Goal: Task Accomplishment & Management: Use online tool/utility

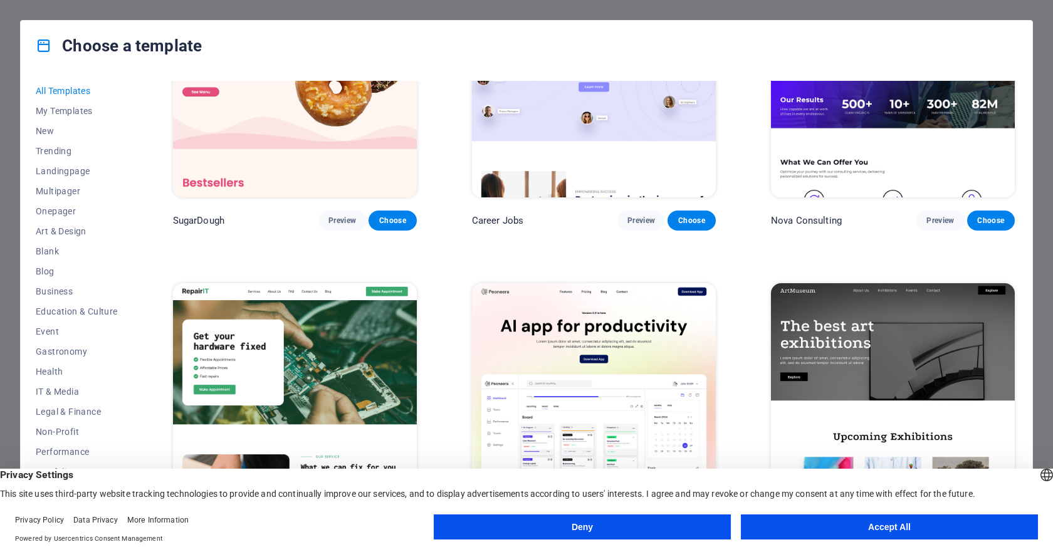
scroll to position [251, 0]
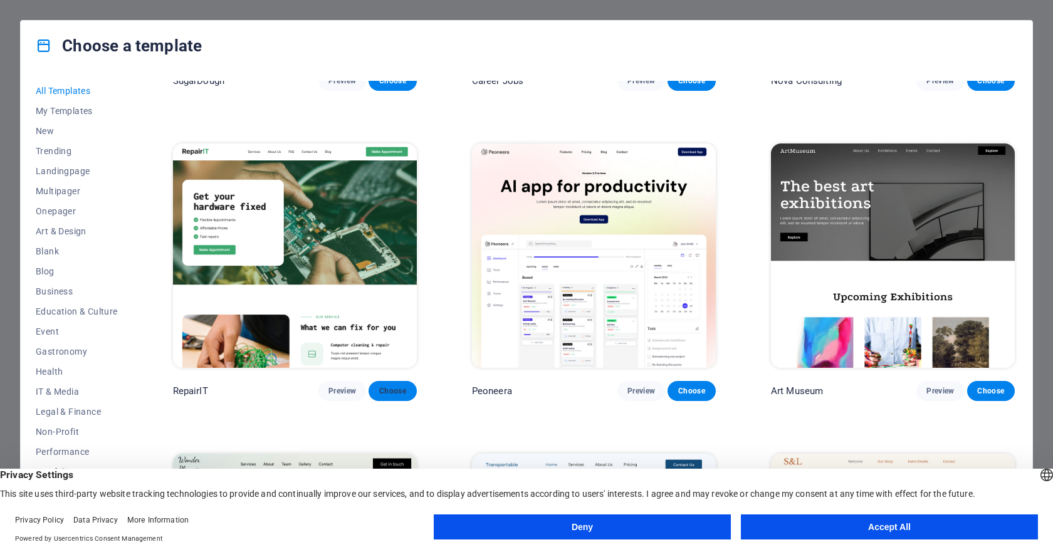
click at [392, 392] on span "Choose" at bounding box center [393, 391] width 28 height 10
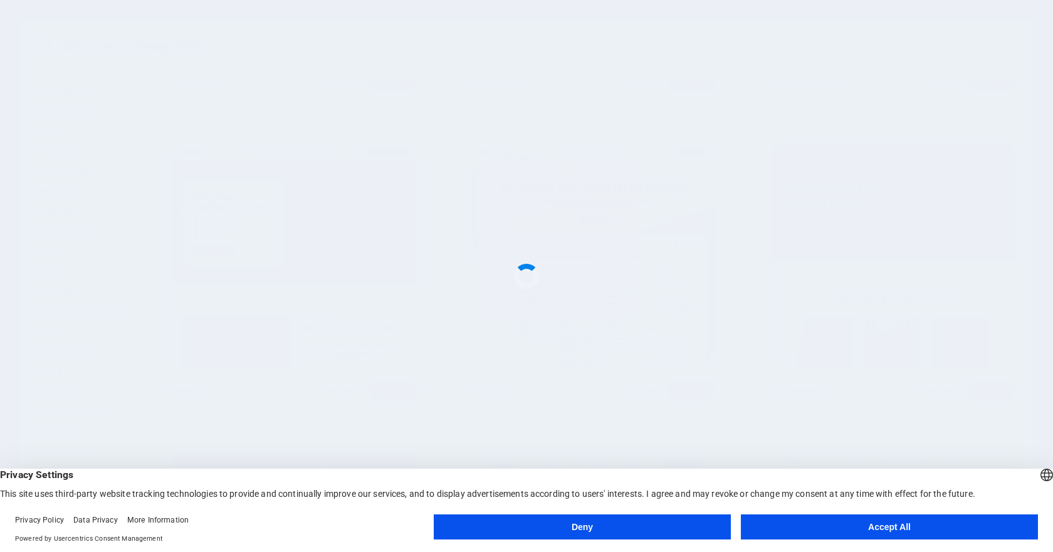
click at [851, 532] on button "Accept All" at bounding box center [889, 527] width 297 height 25
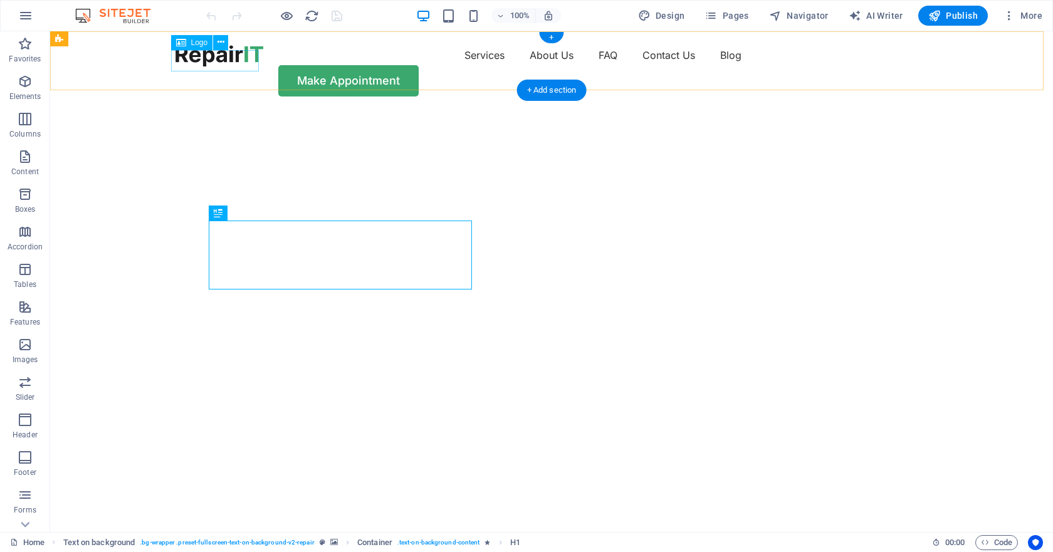
click at [228, 66] on div at bounding box center [220, 55] width 88 height 21
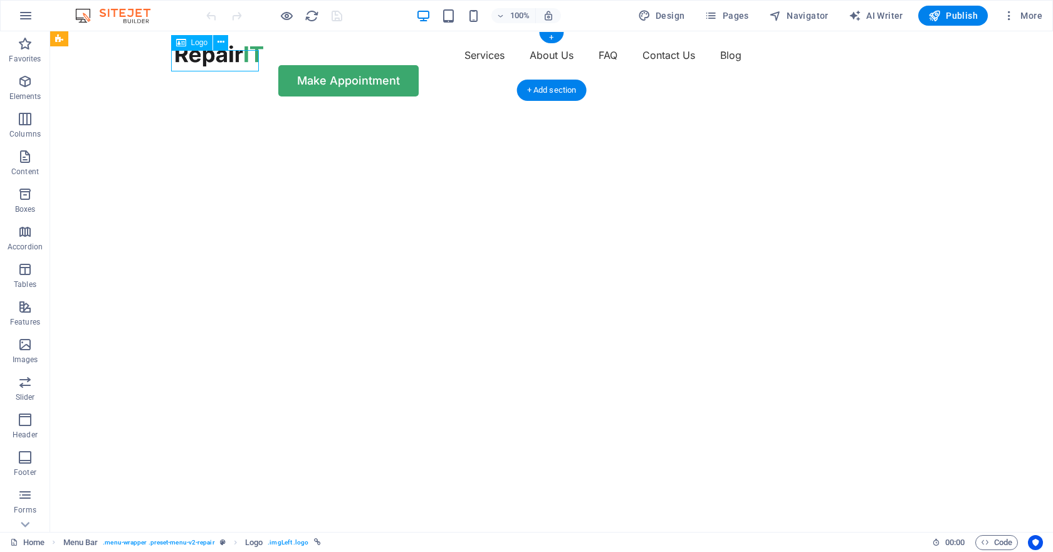
click at [228, 66] on div at bounding box center [220, 55] width 88 height 21
select select "px"
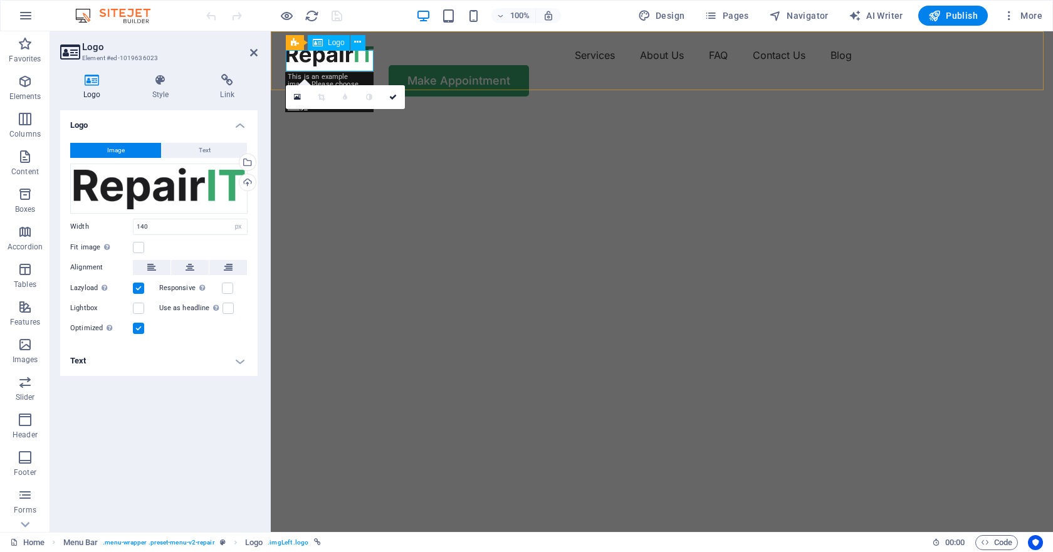
click at [307, 60] on div at bounding box center [330, 55] width 88 height 21
drag, startPoint x: 199, startPoint y: 171, endPoint x: 189, endPoint y: 181, distance: 14.2
click at [199, 174] on div "Drag files here, click to choose files or select files from Files or our free s…" at bounding box center [158, 189] width 177 height 50
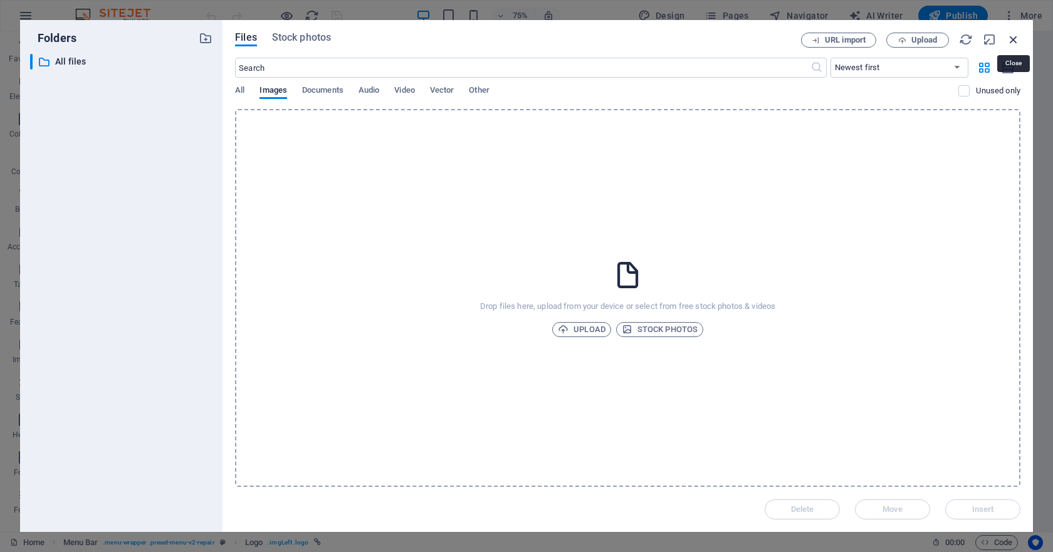
click at [1015, 41] on icon "button" at bounding box center [1014, 40] width 14 height 14
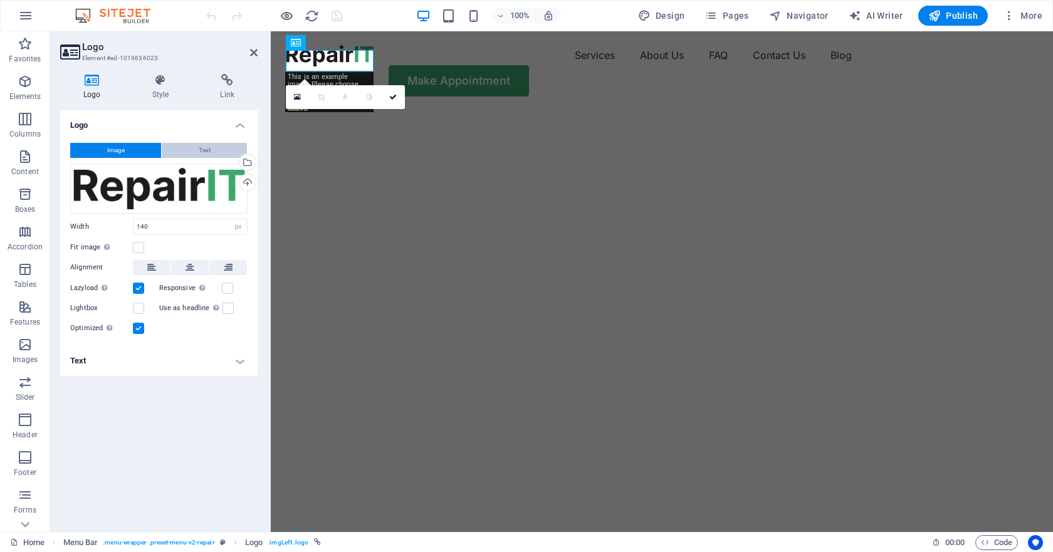
click at [216, 147] on button "Text" at bounding box center [204, 150] width 85 height 15
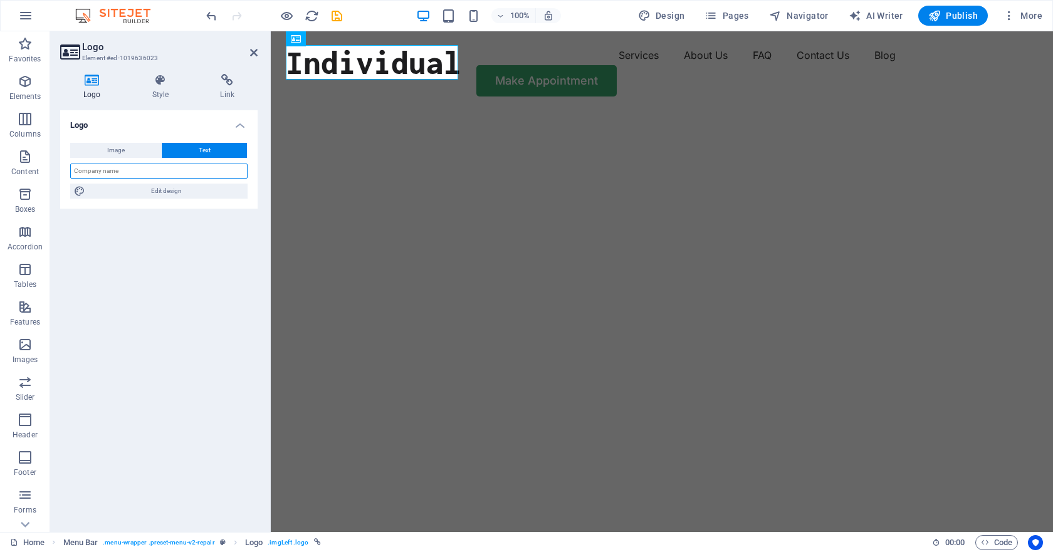
click at [185, 168] on input "text" at bounding box center [158, 171] width 177 height 15
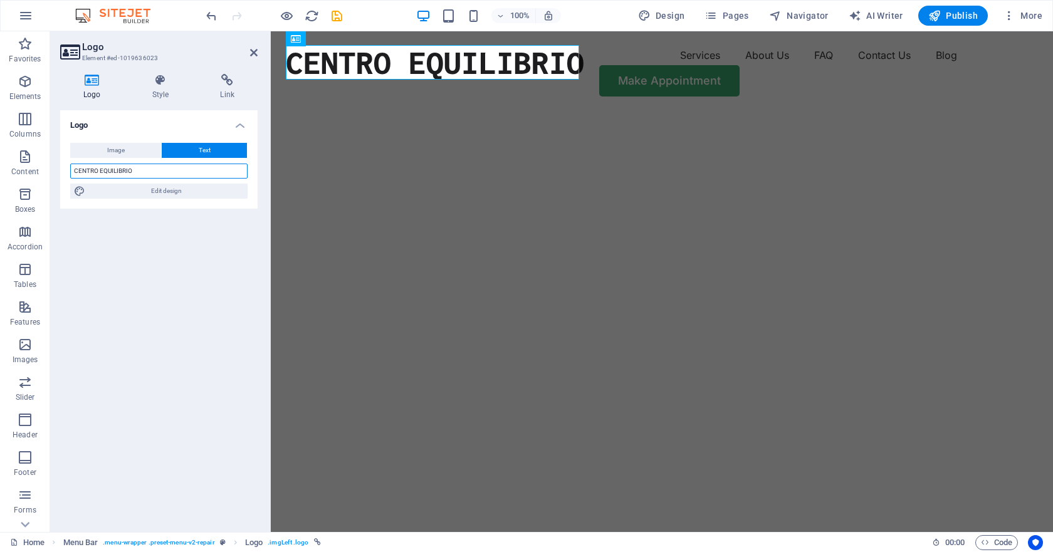
type input "CENTRO EQUILIBRIO"
click at [189, 205] on div "Image Text Drag files here, click to choose files or select files from Files or…" at bounding box center [158, 171] width 197 height 76
click at [196, 192] on span "Edit design" at bounding box center [166, 191] width 155 height 15
select select "px"
select select "400"
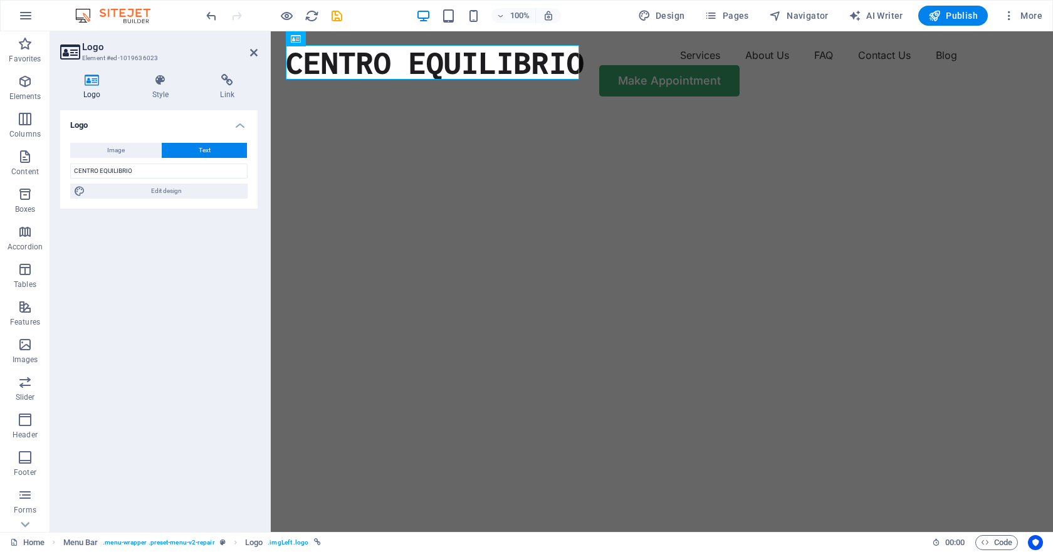
select select "px"
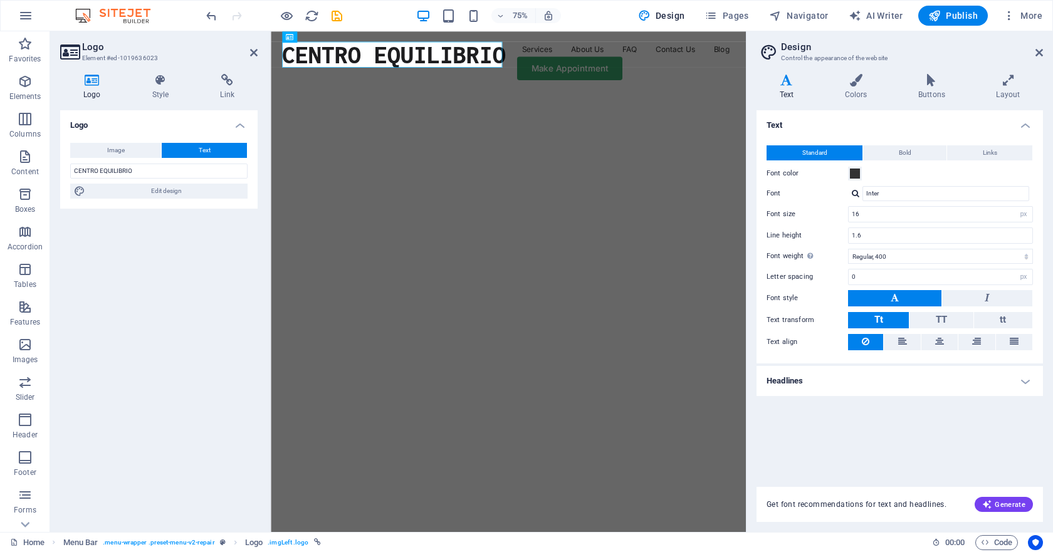
click at [255, 43] on h2 "Logo" at bounding box center [170, 46] width 176 height 11
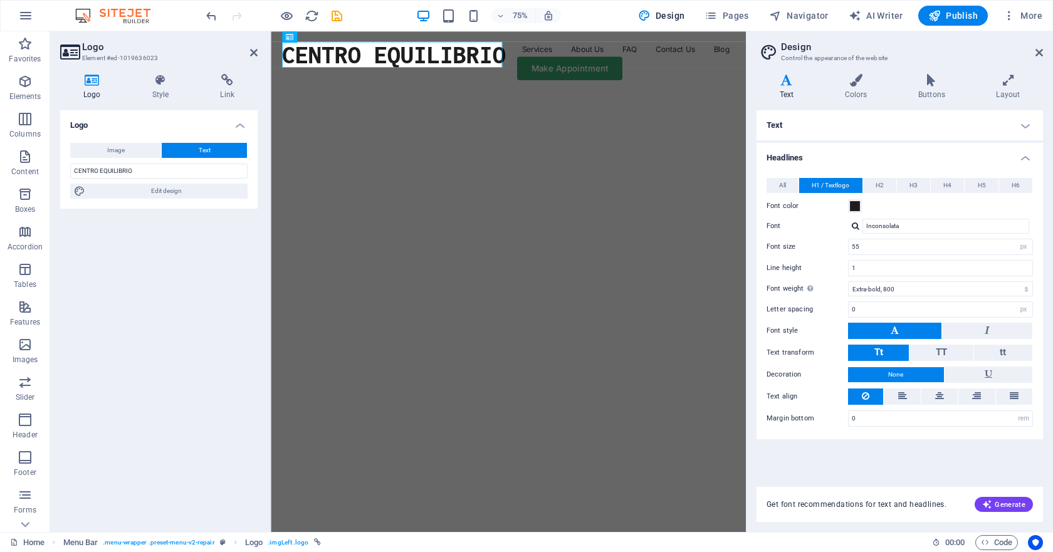
click at [1036, 47] on h2 "Design" at bounding box center [912, 46] width 262 height 11
click at [1038, 53] on icon at bounding box center [1040, 53] width 8 height 10
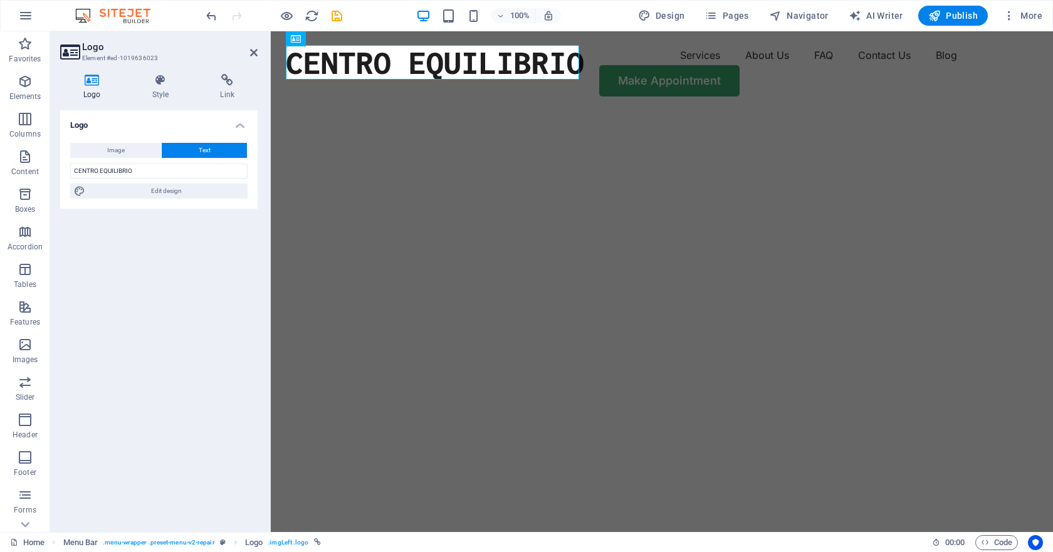
click at [818, 110] on img "1/2" at bounding box center [657, 110] width 773 height 0
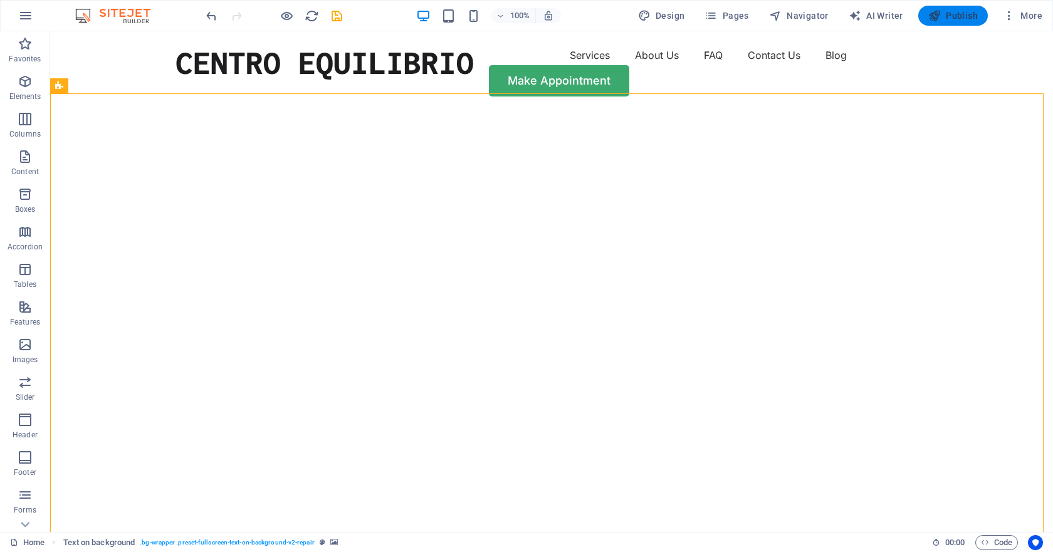
click at [939, 18] on icon "button" at bounding box center [935, 15] width 13 height 13
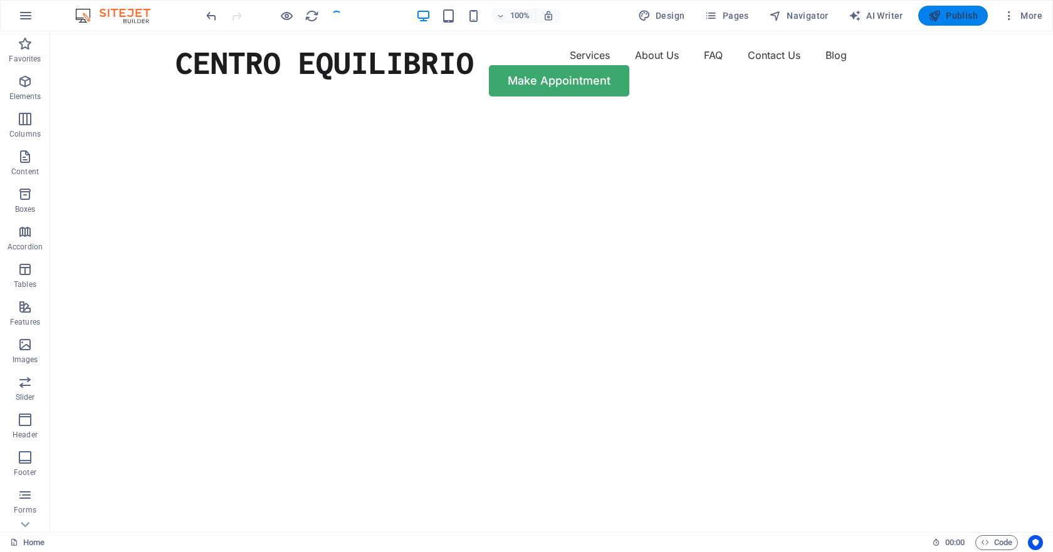
click at [972, 21] on span "Publish" at bounding box center [954, 15] width 50 height 13
drag, startPoint x: 1049, startPoint y: 90, endPoint x: 992, endPoint y: 56, distance: 66.0
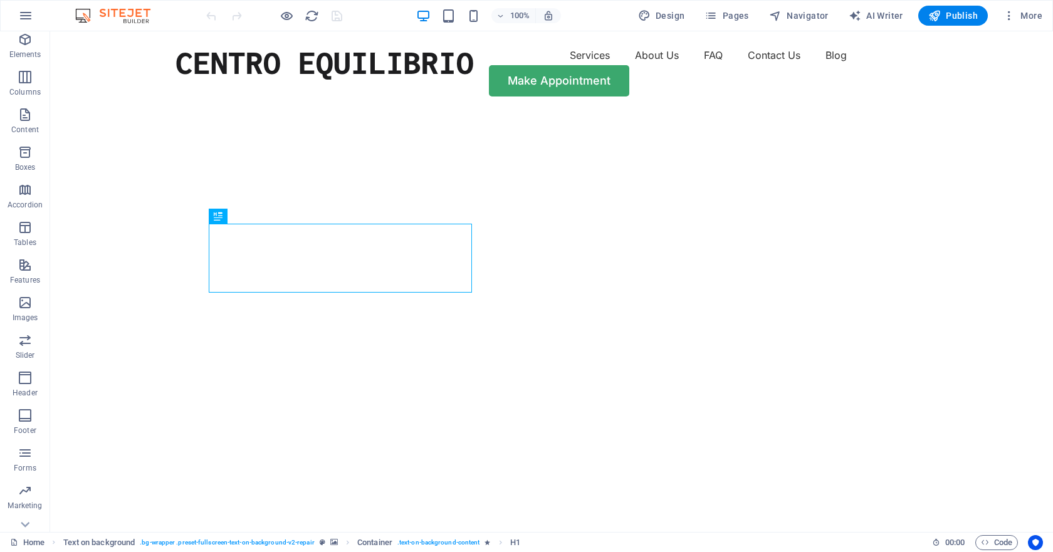
scroll to position [63, 0]
click at [1014, 13] on icon "button" at bounding box center [1009, 15] width 13 height 13
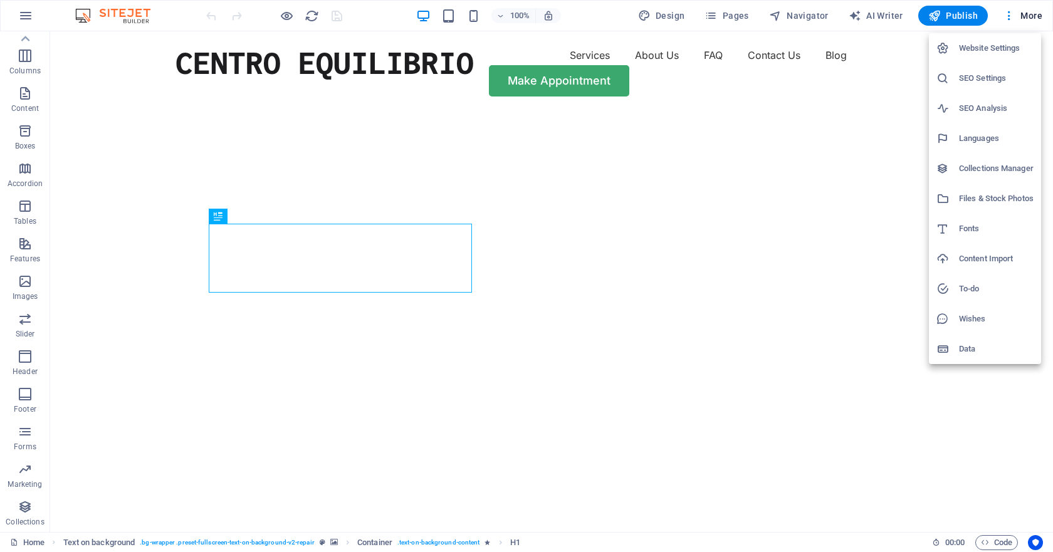
click at [1009, 53] on h6 "Website Settings" at bounding box center [996, 48] width 75 height 15
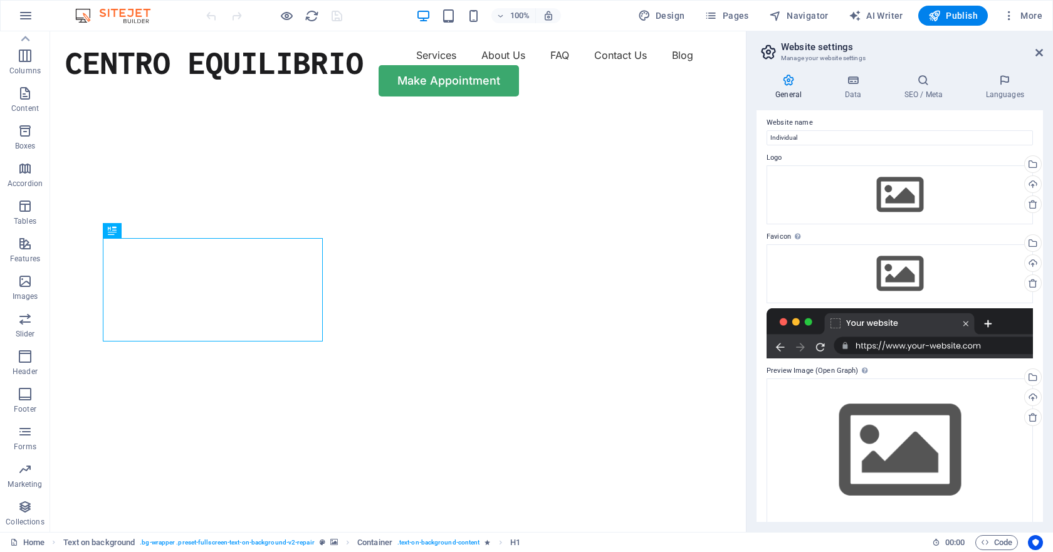
scroll to position [0, 0]
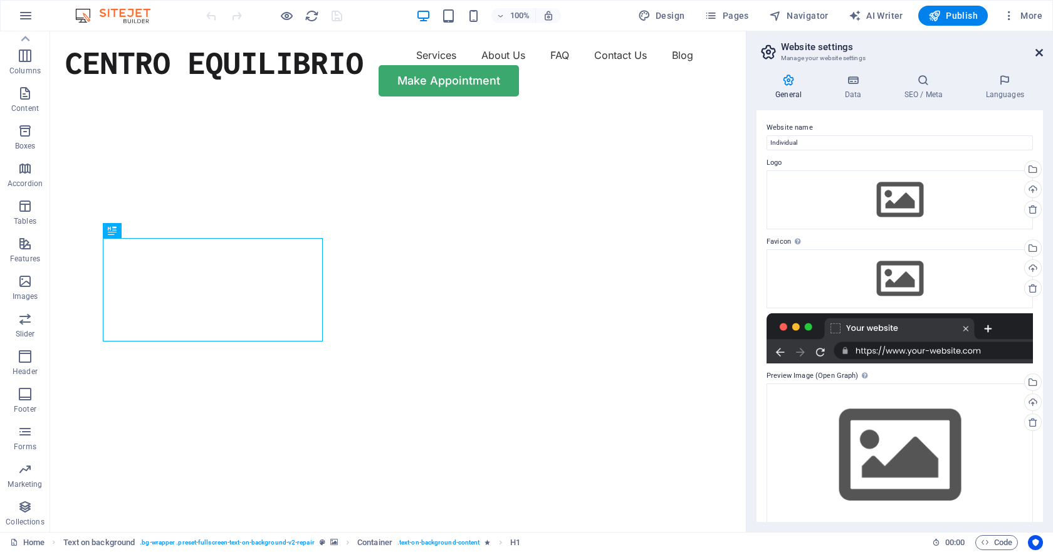
click at [1043, 50] on icon at bounding box center [1040, 53] width 8 height 10
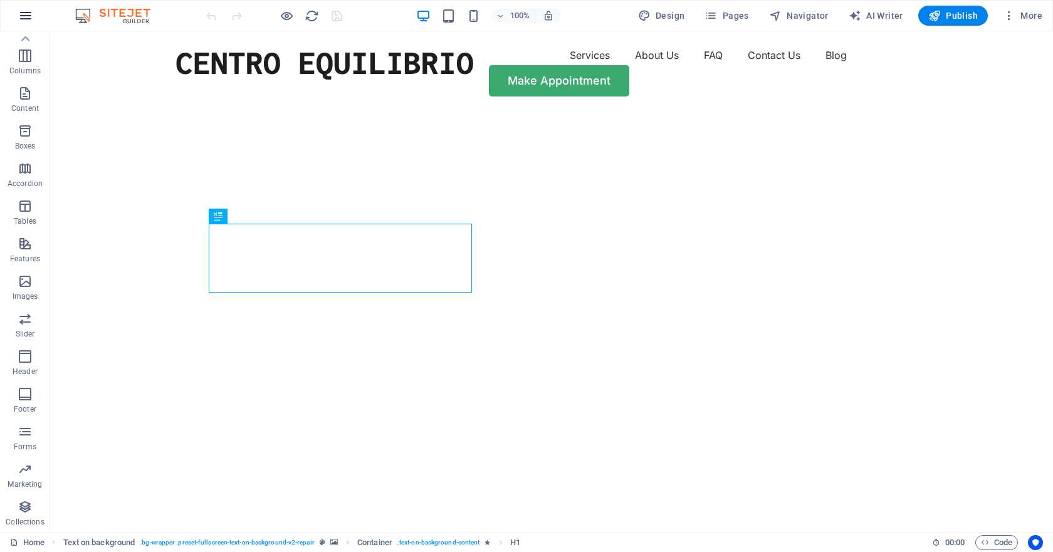
click at [24, 15] on icon "button" at bounding box center [25, 15] width 15 height 15
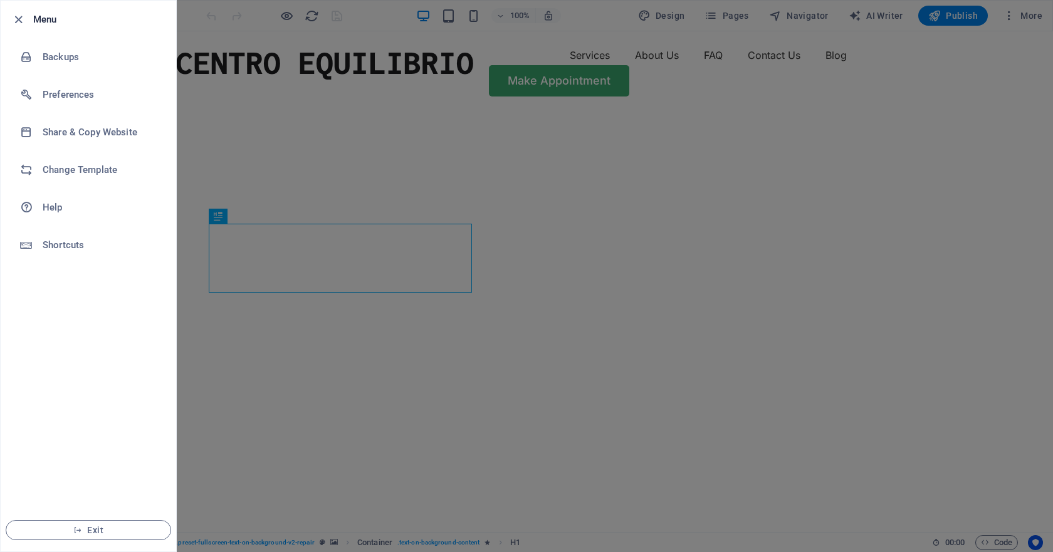
click at [294, 29] on div at bounding box center [526, 276] width 1053 height 552
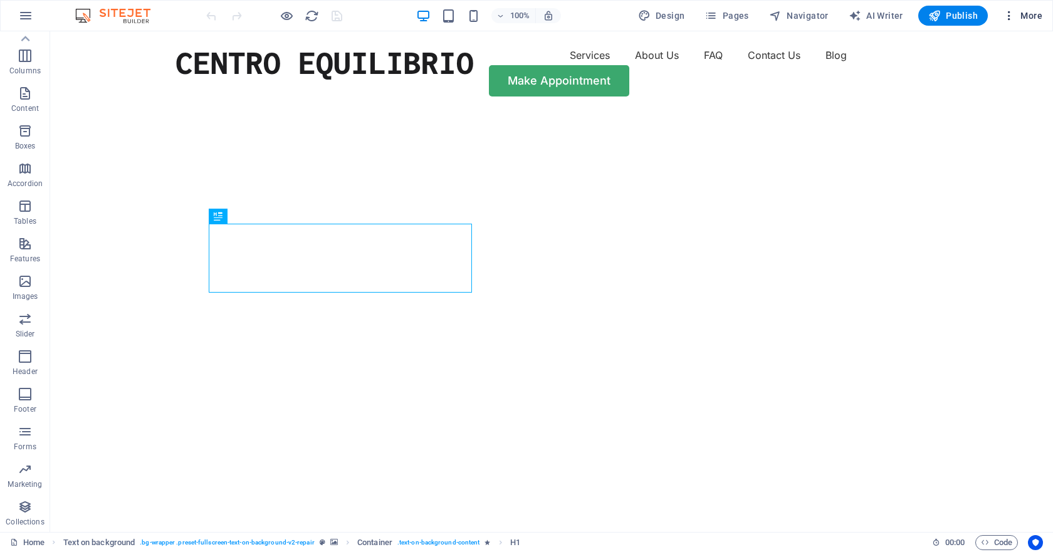
click at [1011, 16] on icon "button" at bounding box center [1009, 15] width 13 height 13
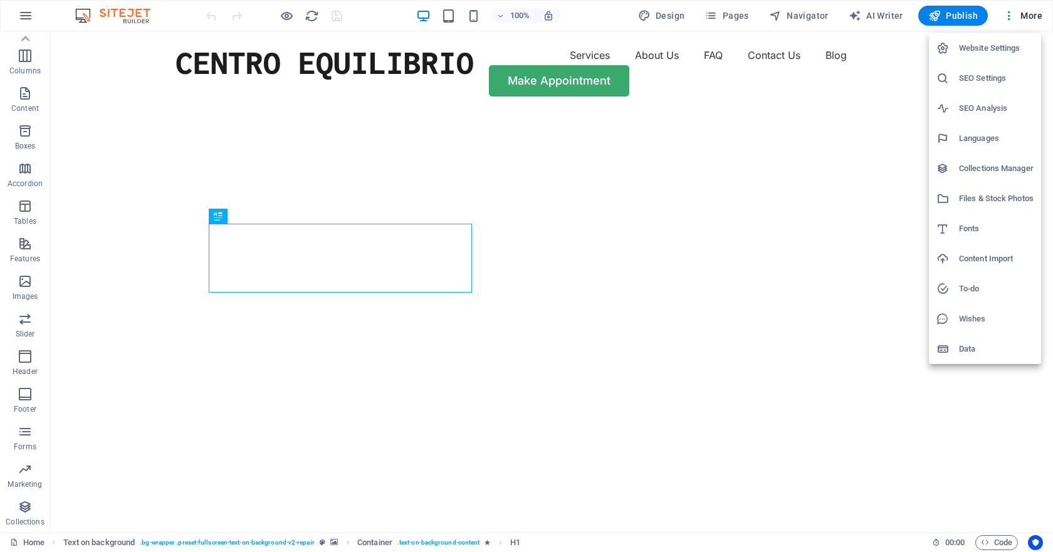
click at [1008, 51] on h6 "Website Settings" at bounding box center [996, 48] width 75 height 15
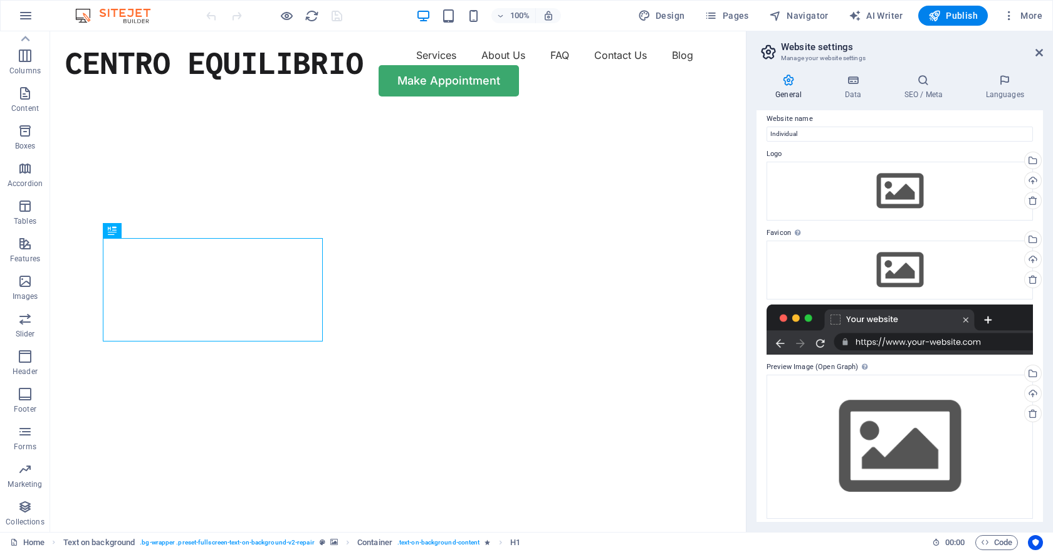
scroll to position [16, 0]
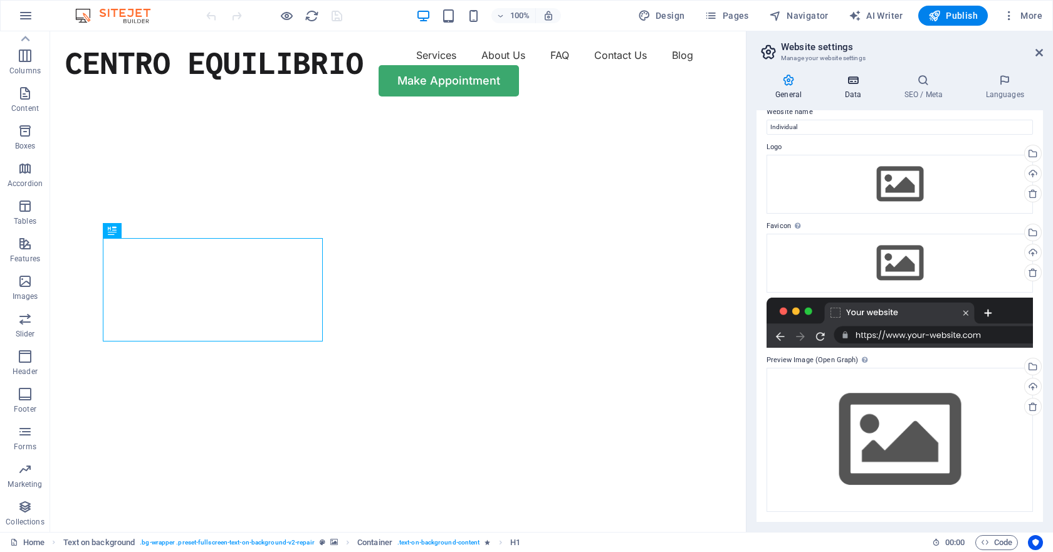
click at [859, 89] on h4 "Data" at bounding box center [856, 87] width 60 height 26
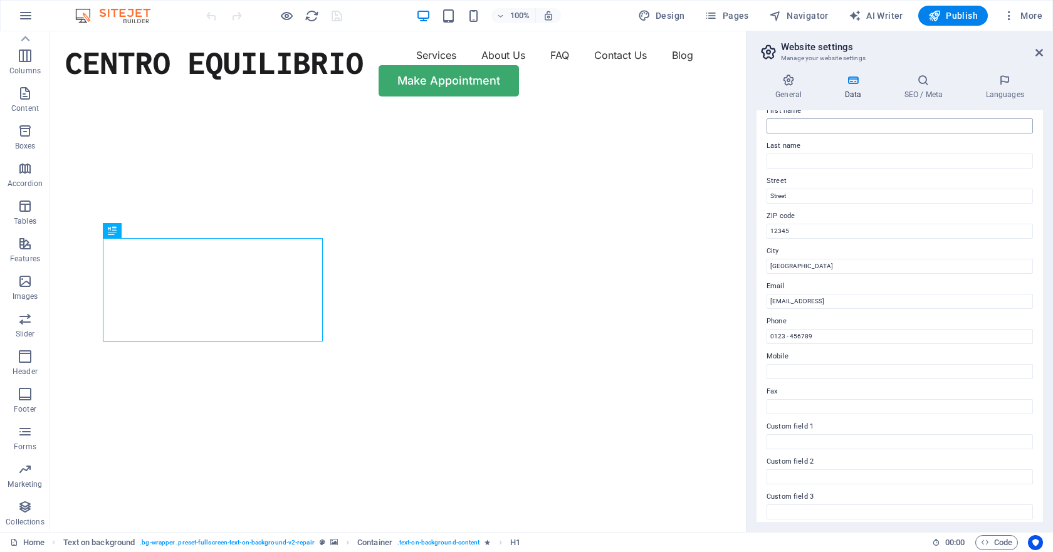
scroll to position [191, 0]
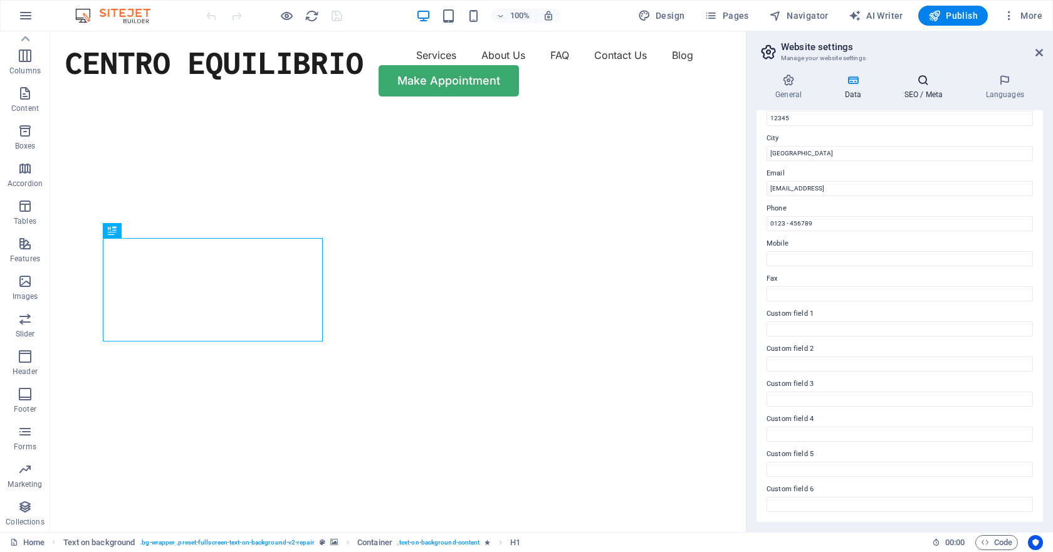
click at [928, 84] on icon at bounding box center [923, 80] width 76 height 13
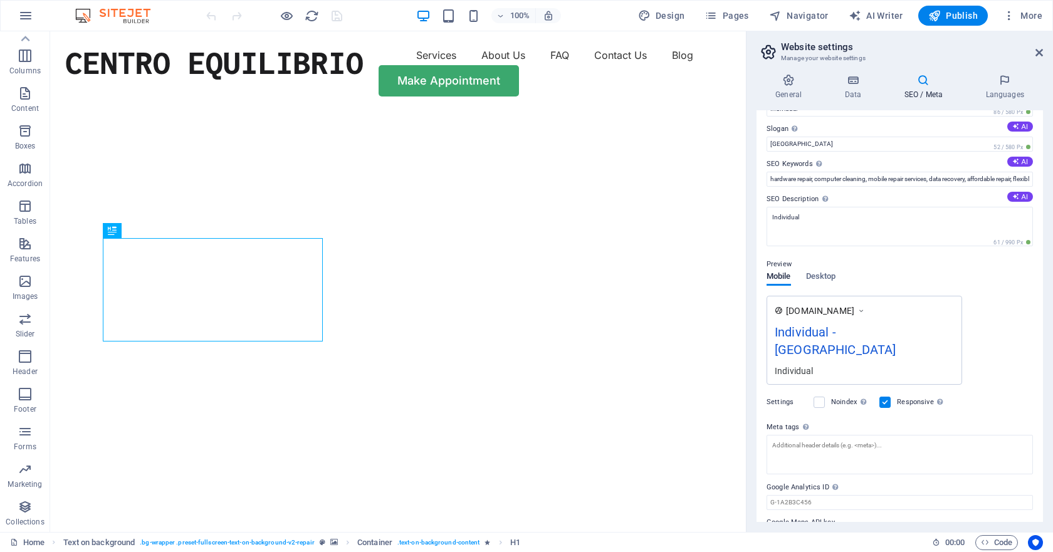
scroll to position [50, 0]
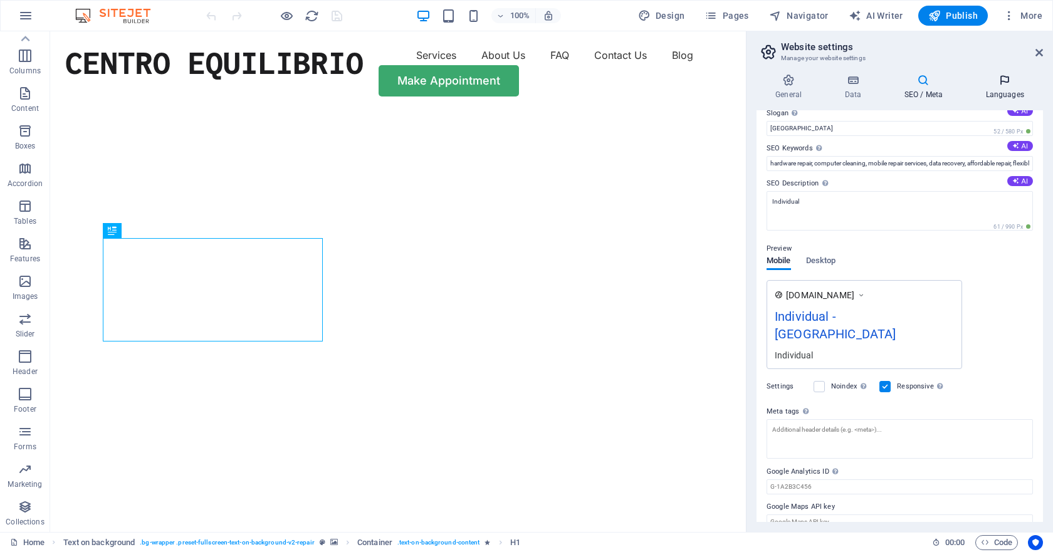
click at [1001, 88] on h4 "Languages" at bounding box center [1005, 87] width 76 height 26
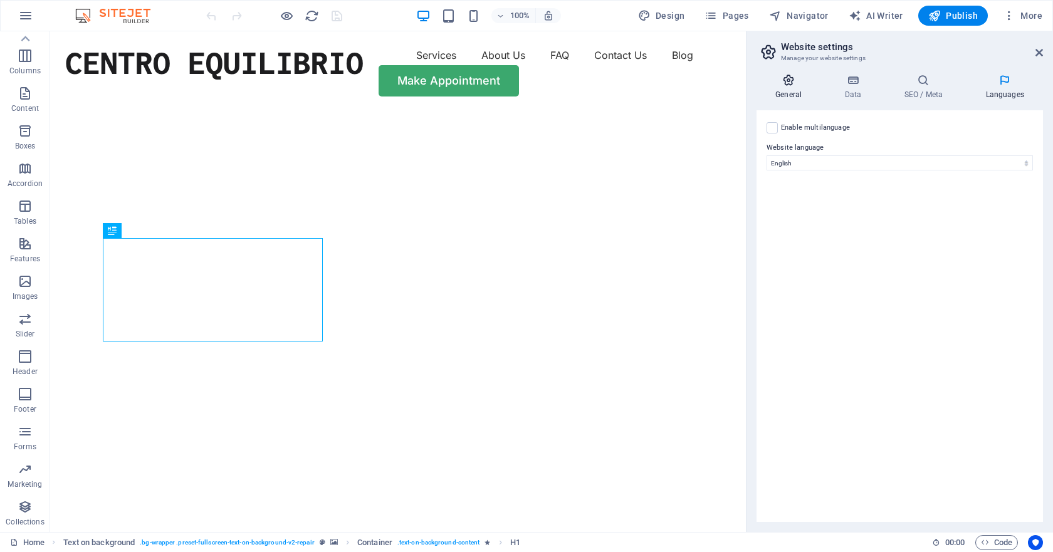
click at [787, 86] on icon at bounding box center [789, 80] width 64 height 13
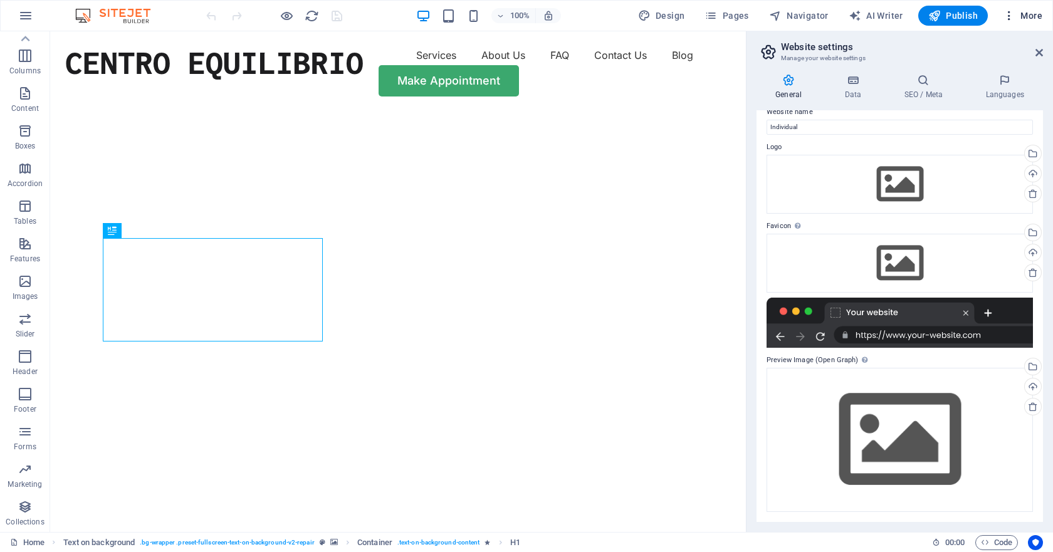
click at [1014, 23] on button "More" at bounding box center [1023, 16] width 50 height 20
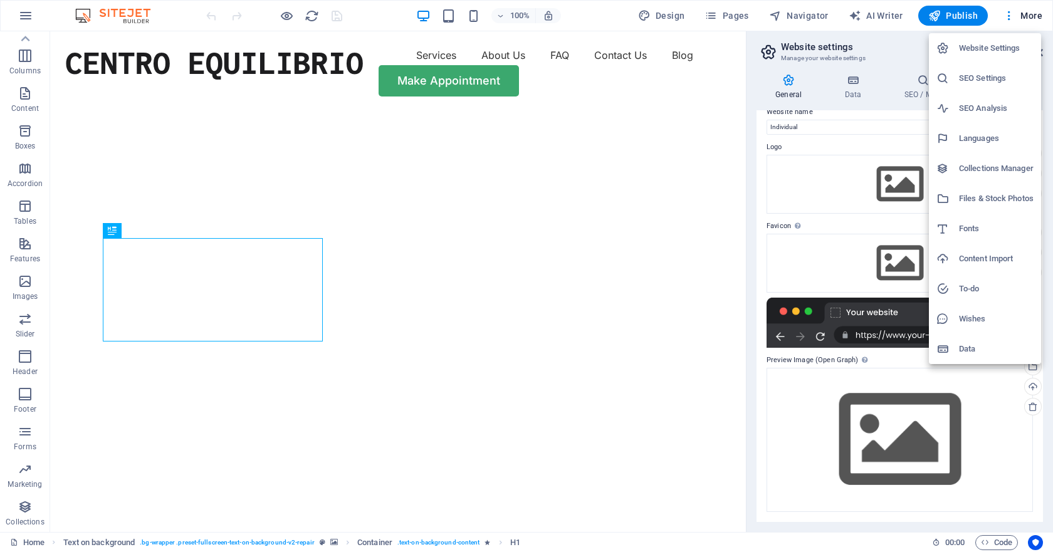
click at [26, 13] on div at bounding box center [526, 276] width 1053 height 552
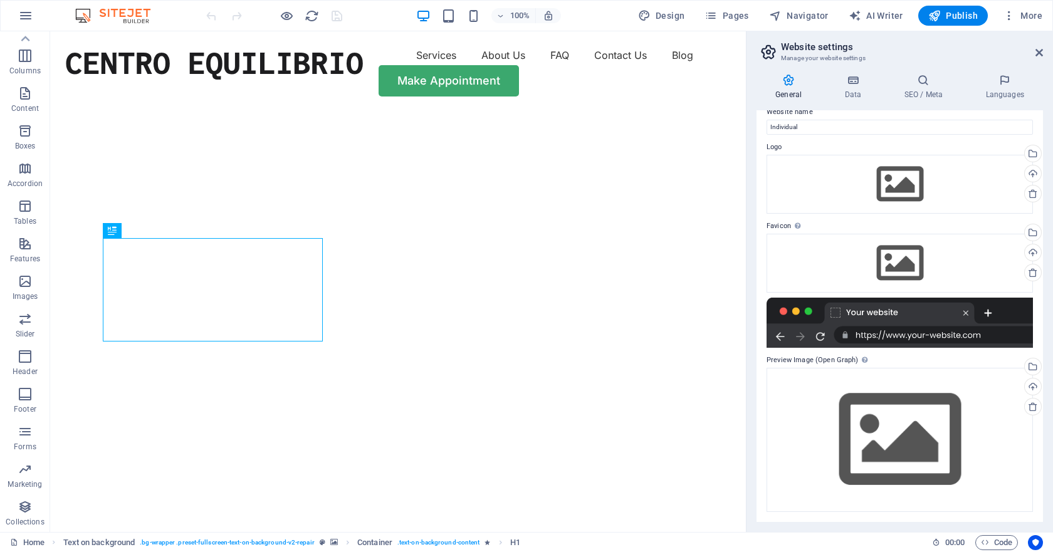
click at [124, 14] on img at bounding box center [119, 15] width 94 height 15
click at [1038, 58] on link at bounding box center [1040, 53] width 8 height 11
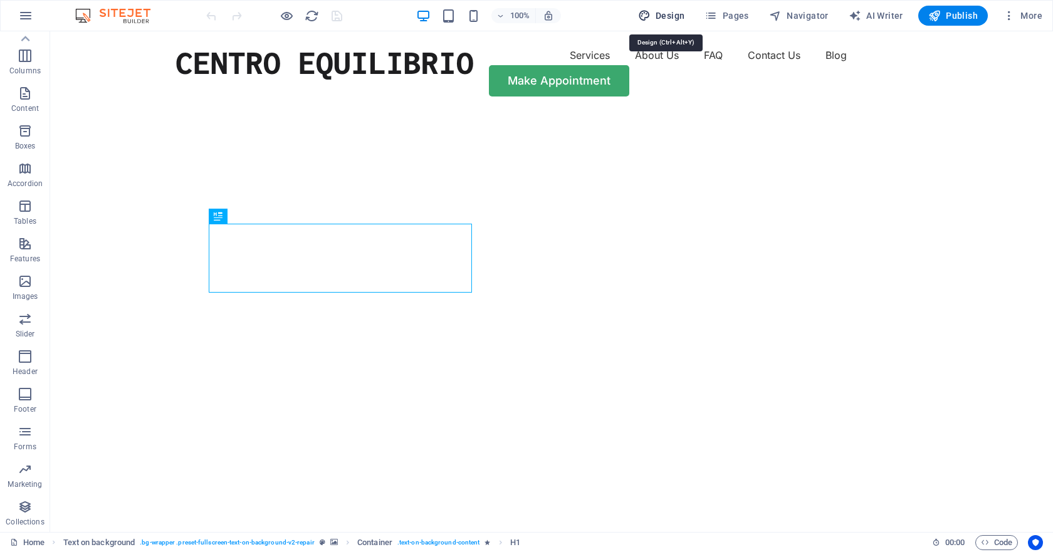
drag, startPoint x: 662, startPoint y: 19, endPoint x: 607, endPoint y: 9, distance: 56.1
click at [662, 19] on span "Design" at bounding box center [661, 15] width 47 height 13
select select "px"
select select "400"
select select "px"
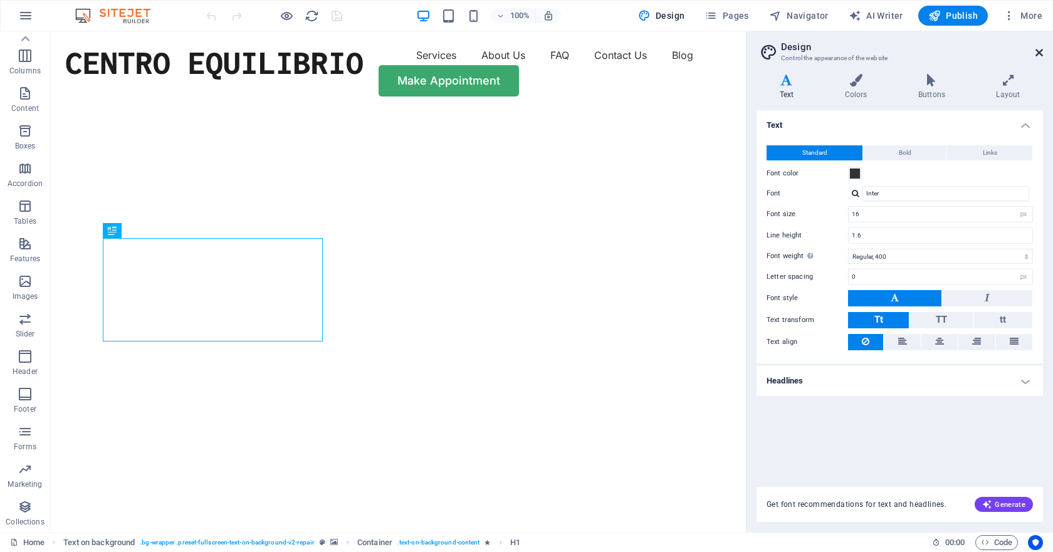
click at [1041, 48] on header "Design Control the appearance of the website" at bounding box center [901, 47] width 284 height 33
click at [1042, 53] on icon at bounding box center [1040, 53] width 8 height 10
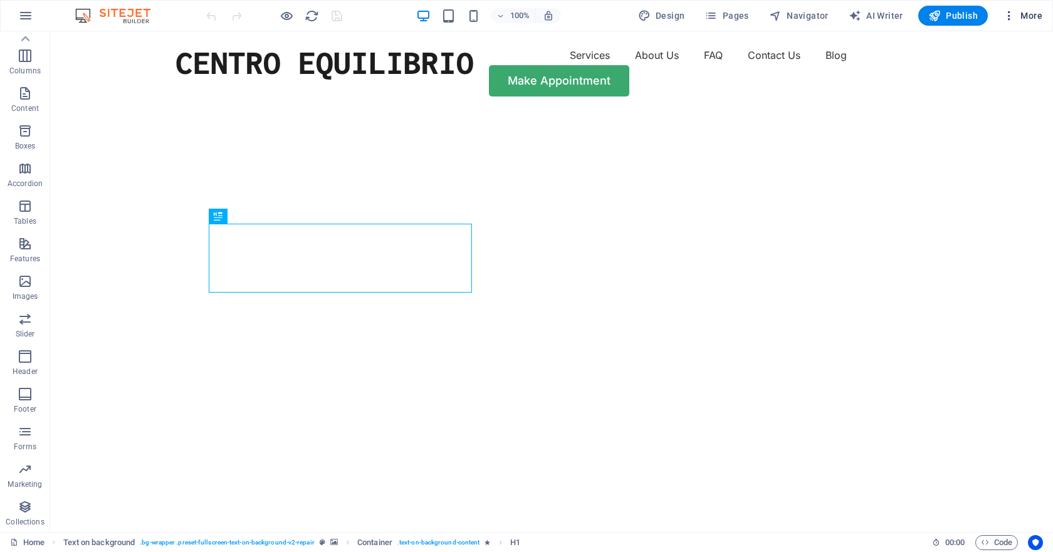
click at [1005, 16] on icon "button" at bounding box center [1009, 15] width 13 height 13
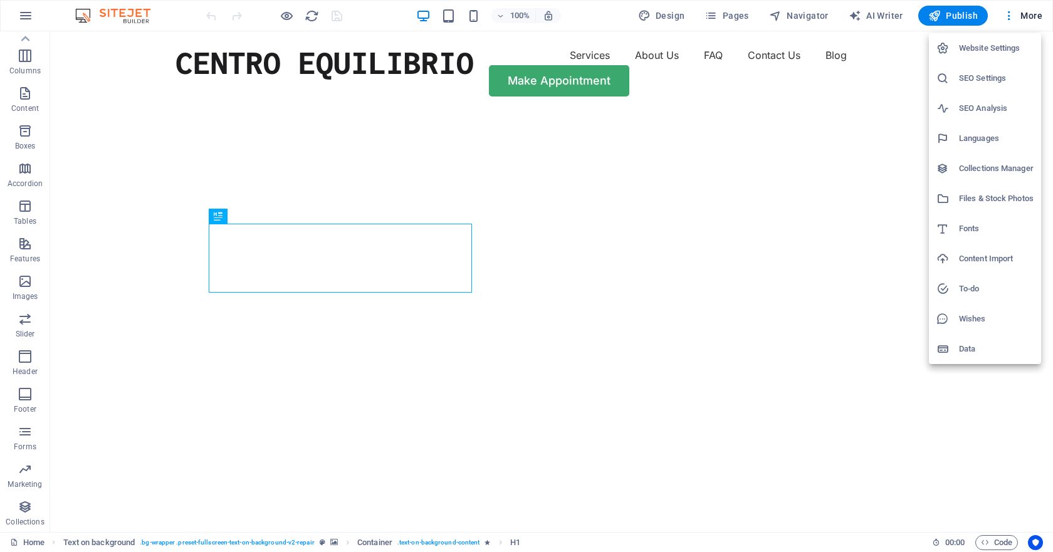
drag, startPoint x: 1046, startPoint y: 68, endPoint x: 1053, endPoint y: 131, distance: 63.7
click at [1053, 161] on div at bounding box center [526, 276] width 1053 height 552
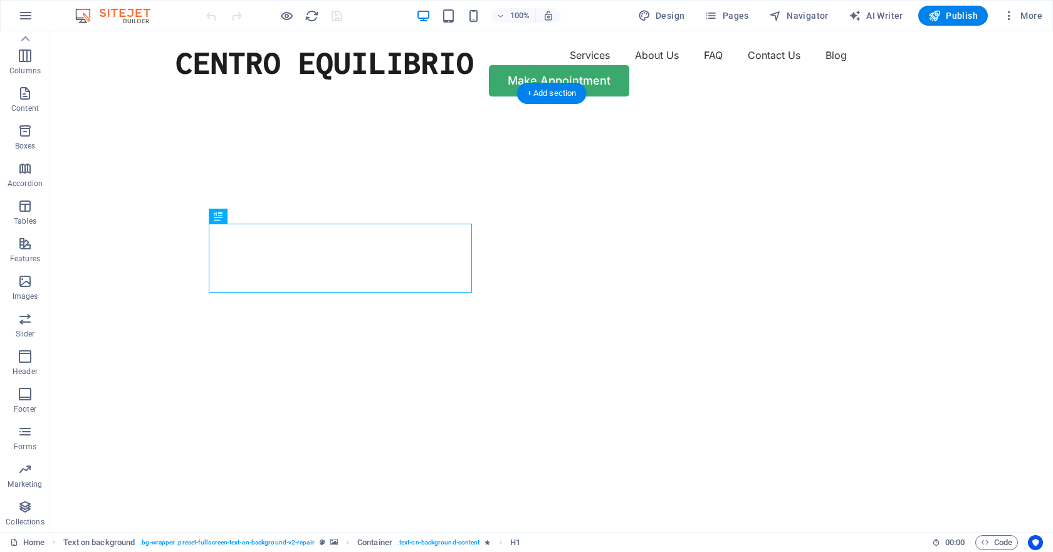
drag, startPoint x: 1102, startPoint y: 106, endPoint x: 1034, endPoint y: 187, distance: 106.0
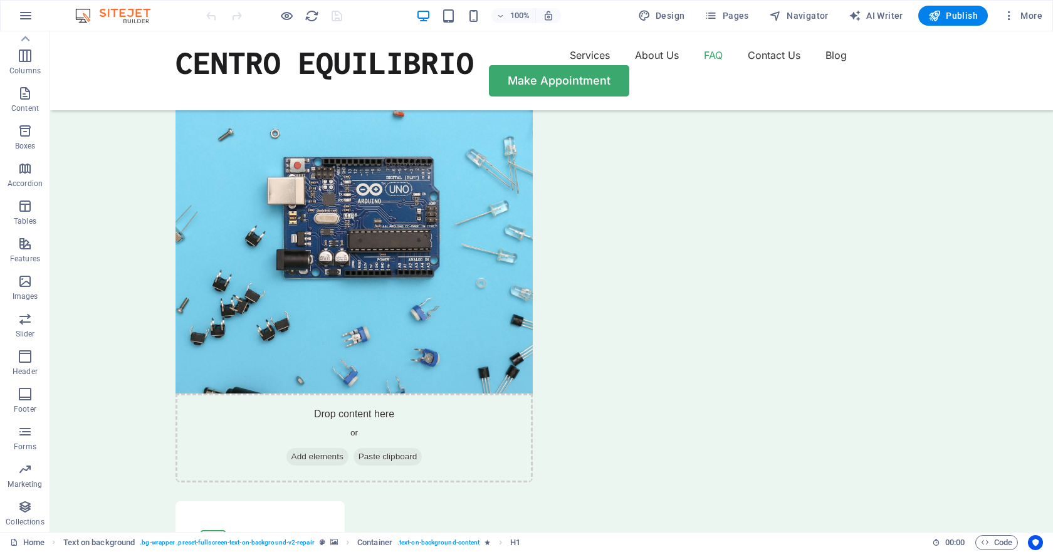
scroll to position [4291, 0]
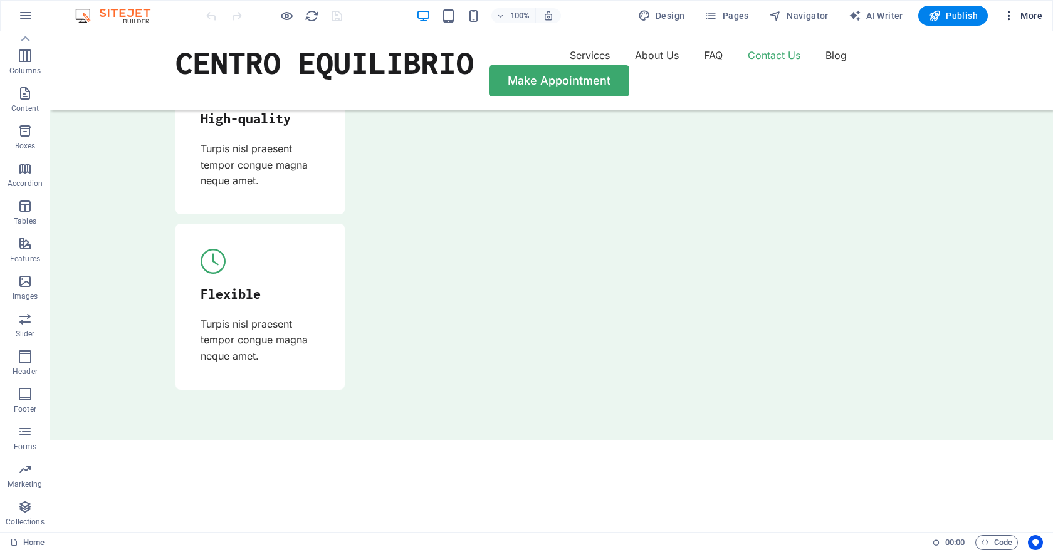
click at [1030, 20] on span "More" at bounding box center [1022, 15] width 39 height 13
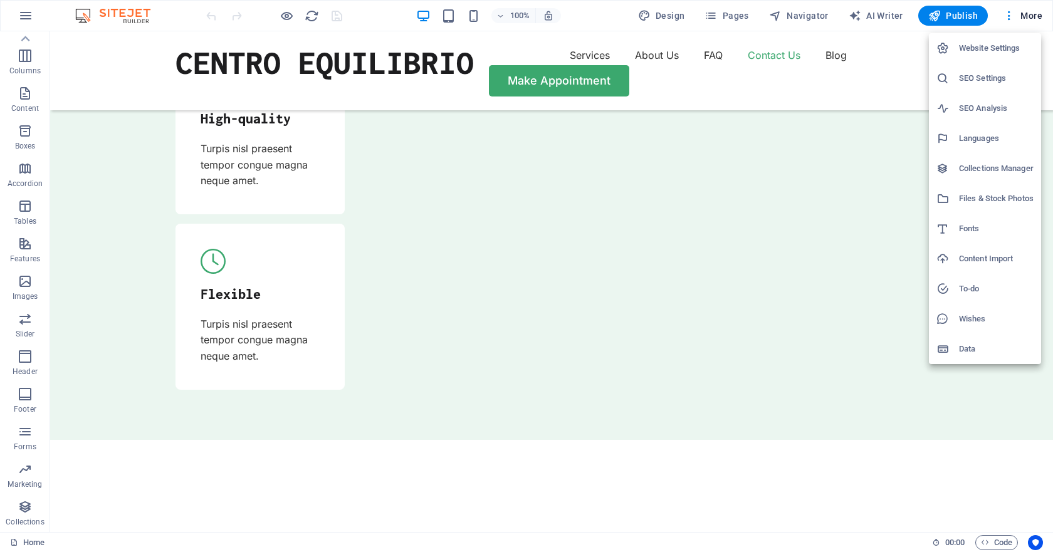
click at [868, 164] on div at bounding box center [526, 276] width 1053 height 552
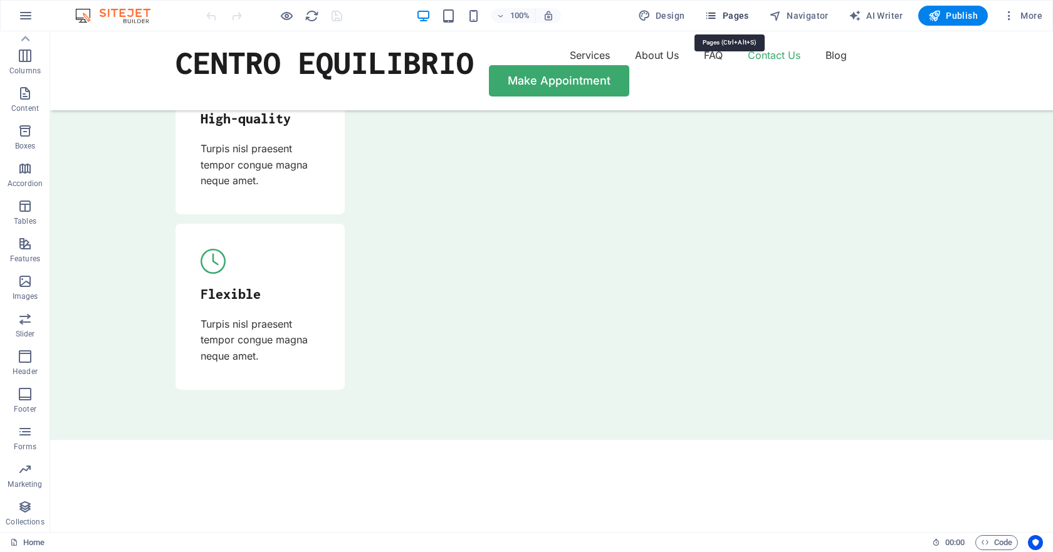
click at [725, 9] on span "Pages" at bounding box center [727, 15] width 44 height 13
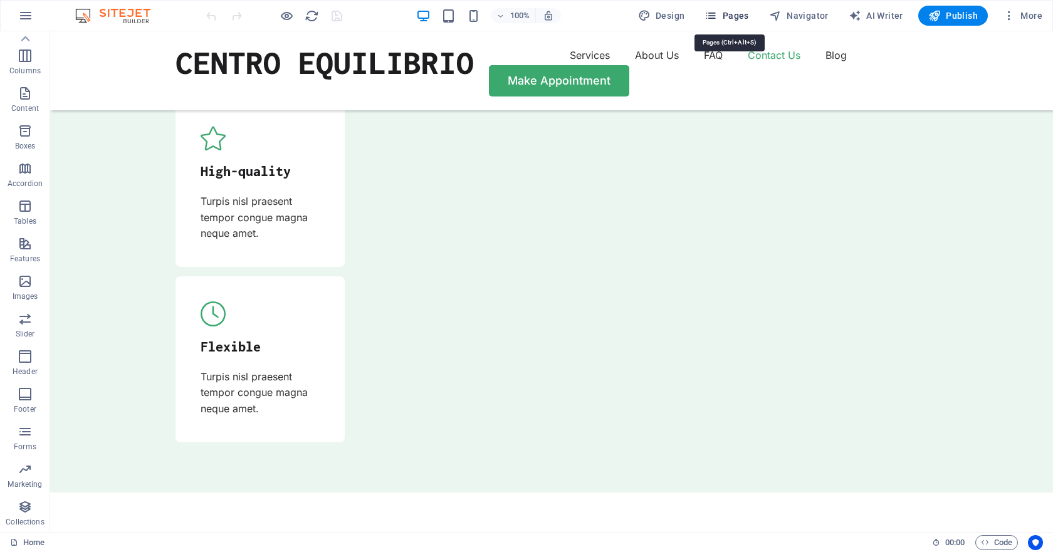
scroll to position [4328, 0]
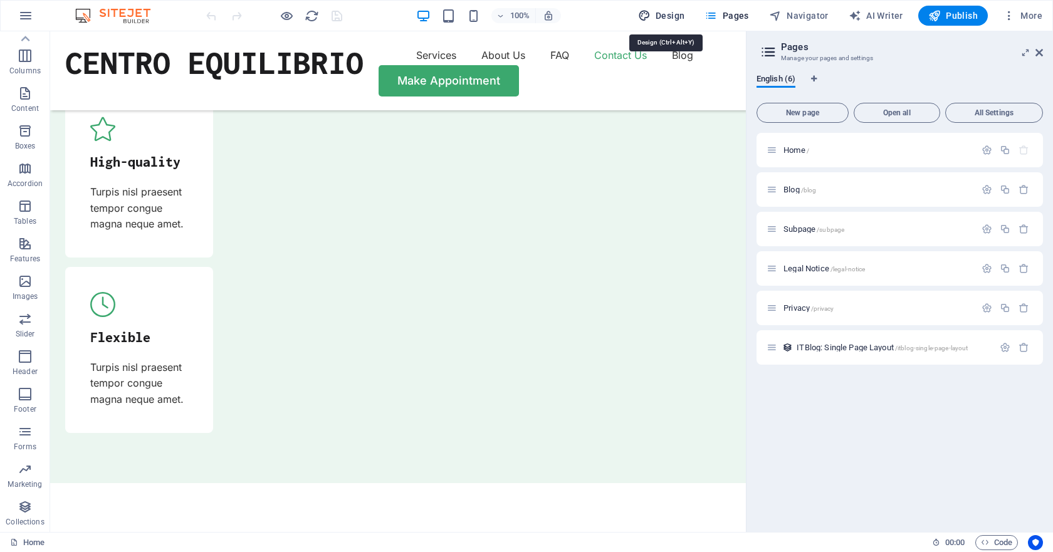
click at [690, 12] on button "Design" at bounding box center [661, 16] width 57 height 20
select select "px"
select select "400"
select select "px"
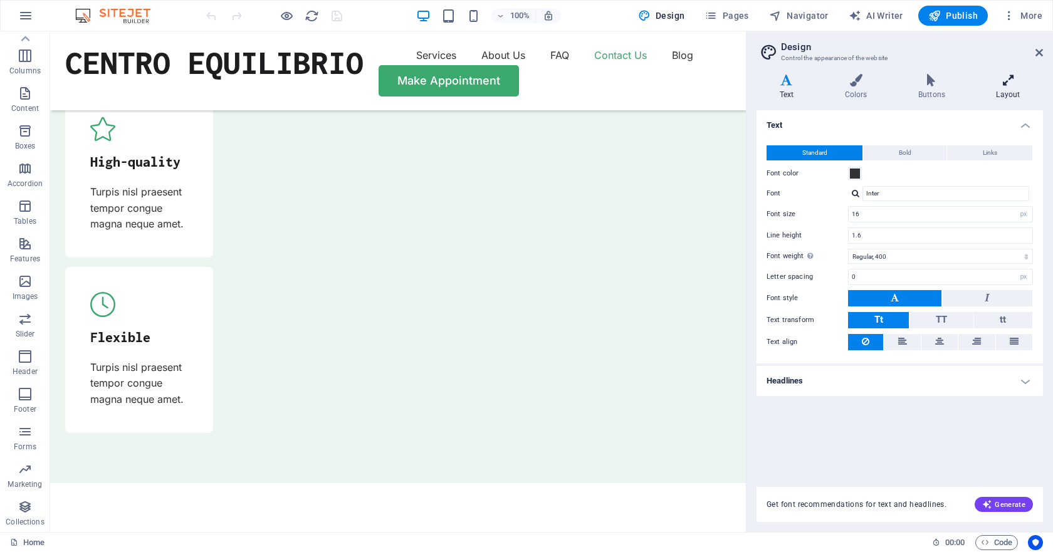
click at [1016, 75] on icon at bounding box center [1009, 80] width 70 height 13
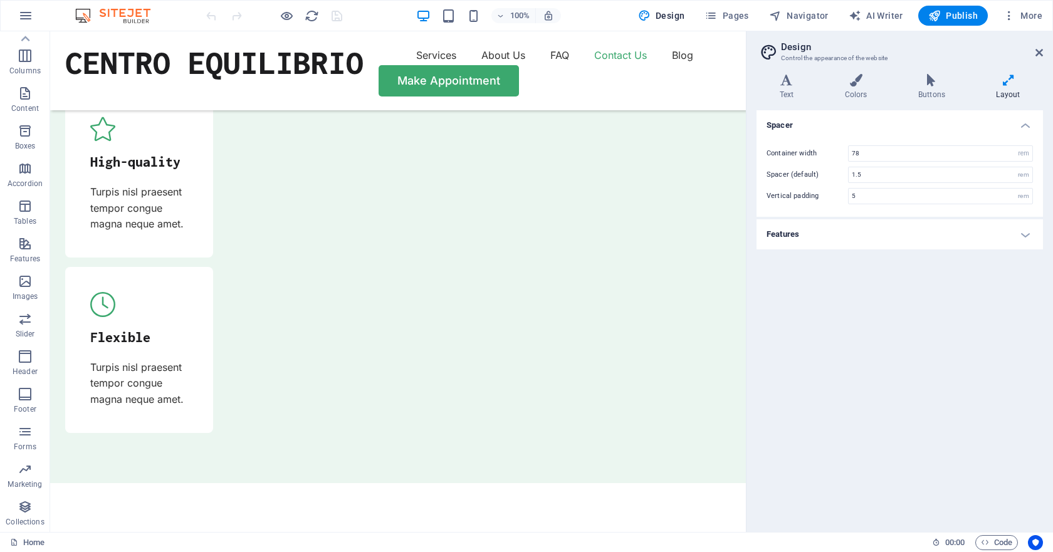
click at [120, 11] on img at bounding box center [119, 15] width 94 height 15
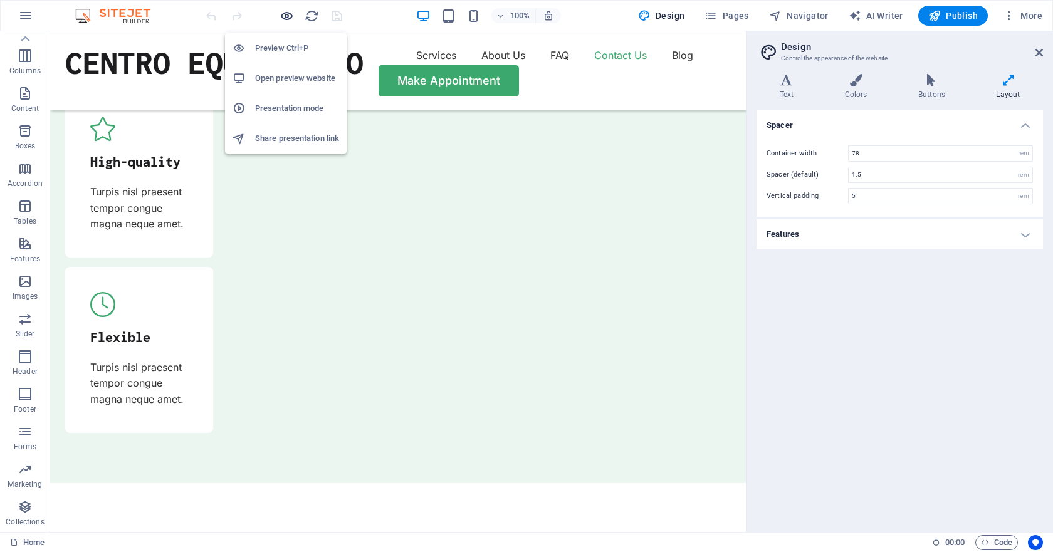
click at [292, 16] on icon "button" at bounding box center [287, 16] width 14 height 14
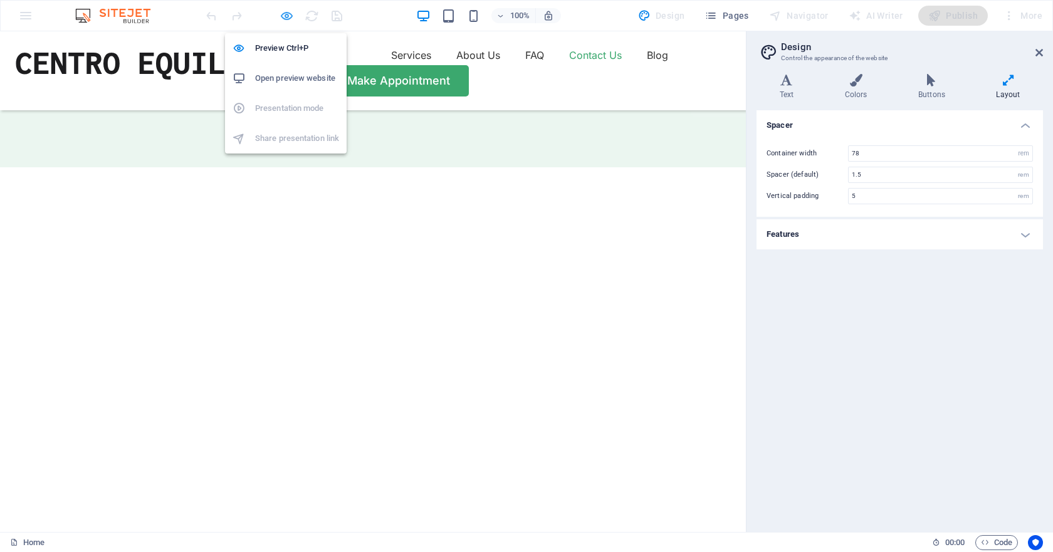
scroll to position [4098, 0]
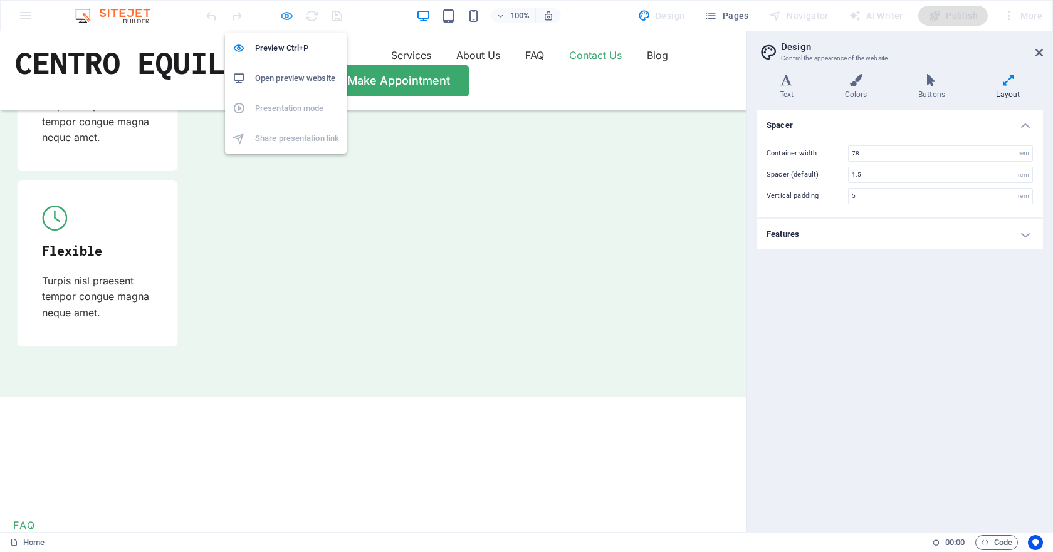
click at [283, 20] on icon "button" at bounding box center [287, 16] width 14 height 14
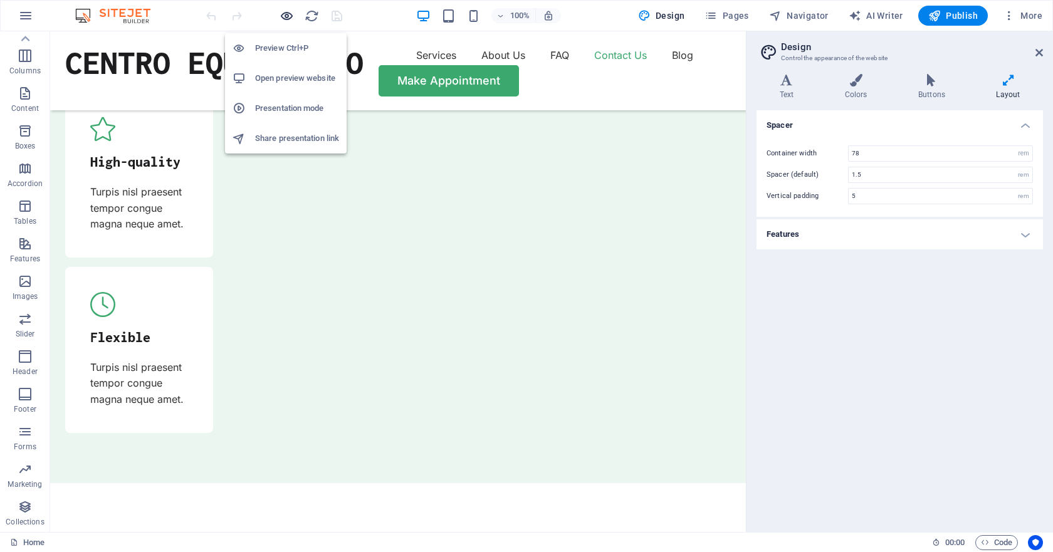
click at [284, 20] on icon "button" at bounding box center [287, 16] width 14 height 14
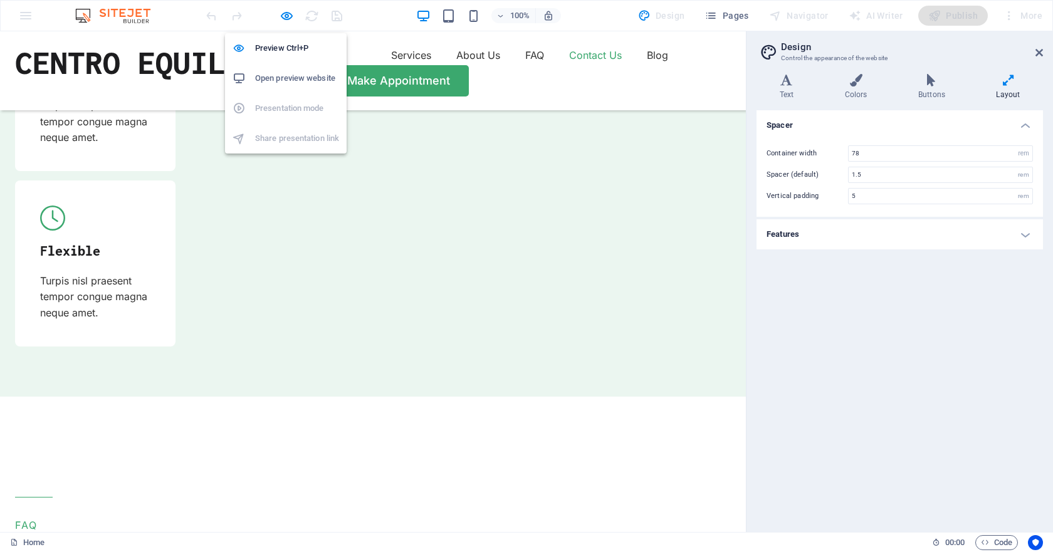
click at [298, 81] on h6 "Open preview website" at bounding box center [297, 78] width 84 height 15
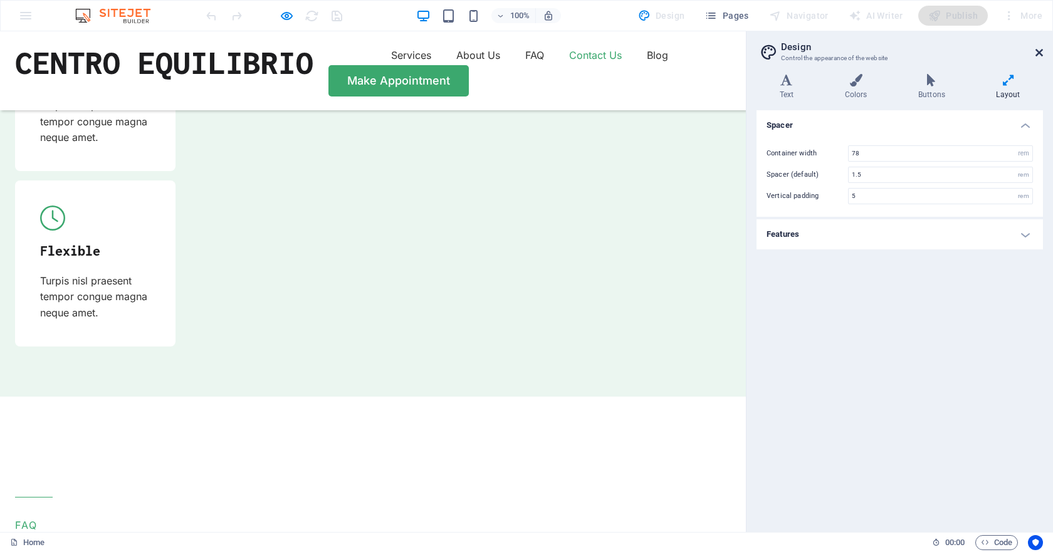
click at [1039, 48] on icon at bounding box center [1040, 53] width 8 height 10
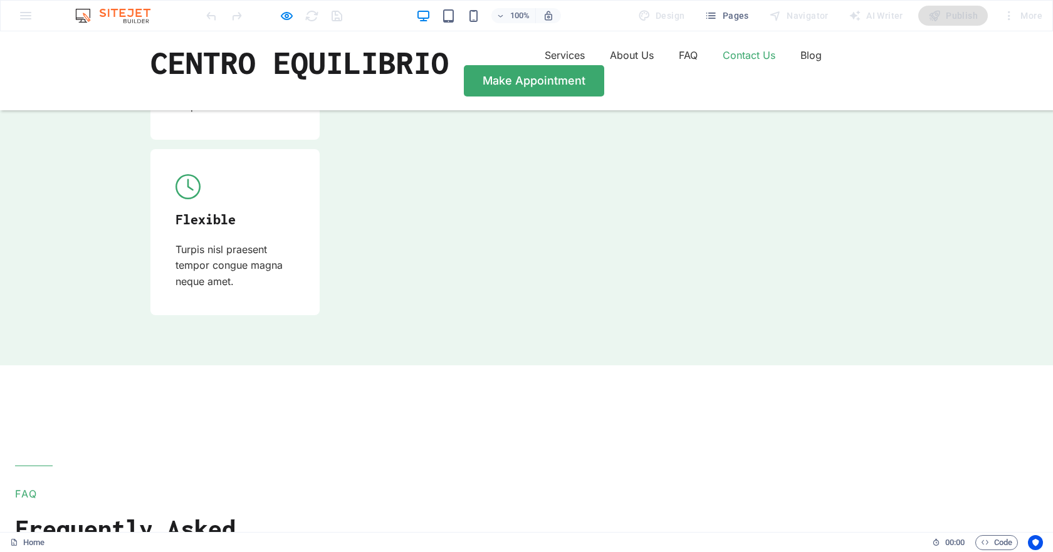
scroll to position [4108, 0]
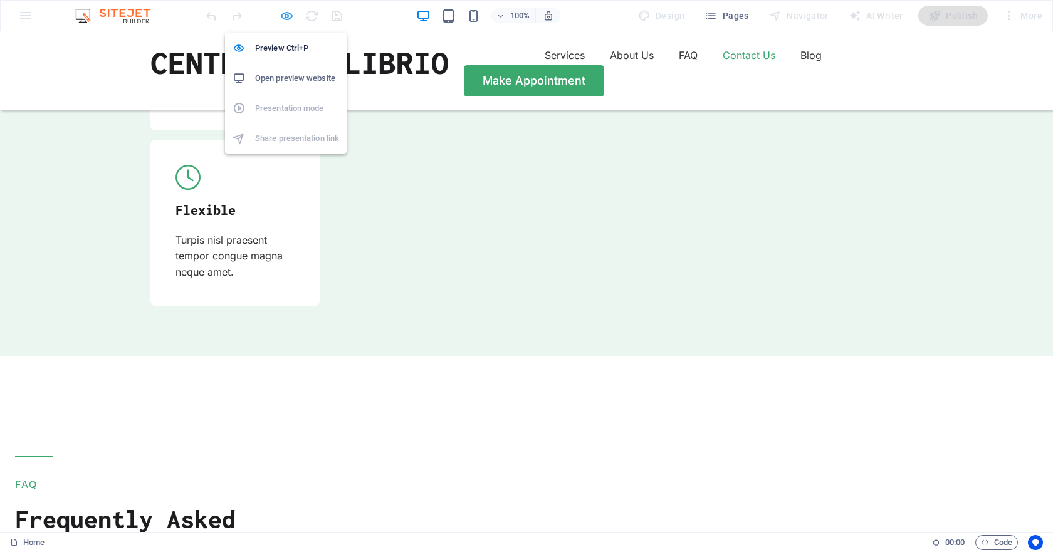
click at [292, 14] on icon "button" at bounding box center [287, 16] width 14 height 14
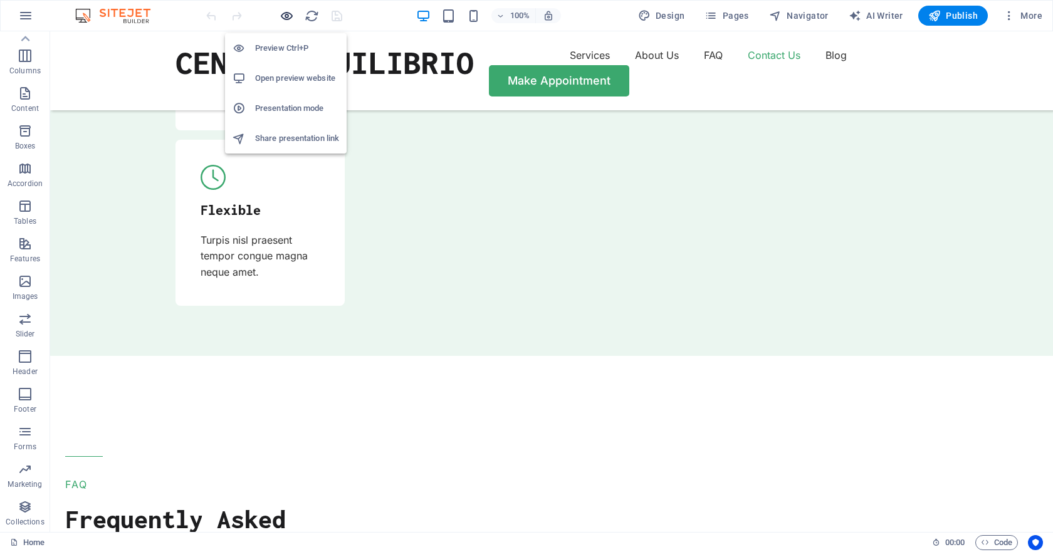
scroll to position [4291, 0]
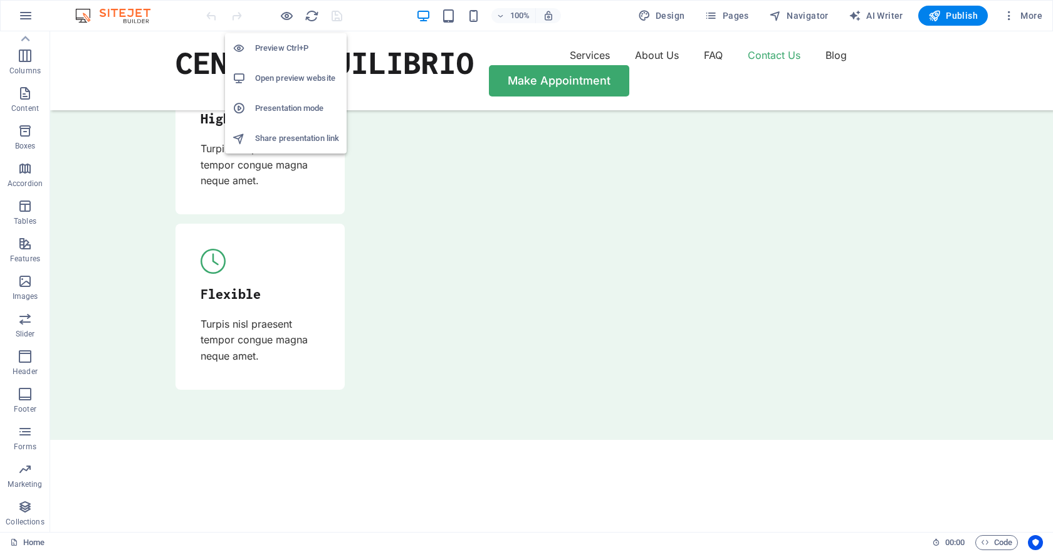
click at [308, 145] on h6 "Share presentation link" at bounding box center [297, 138] width 84 height 15
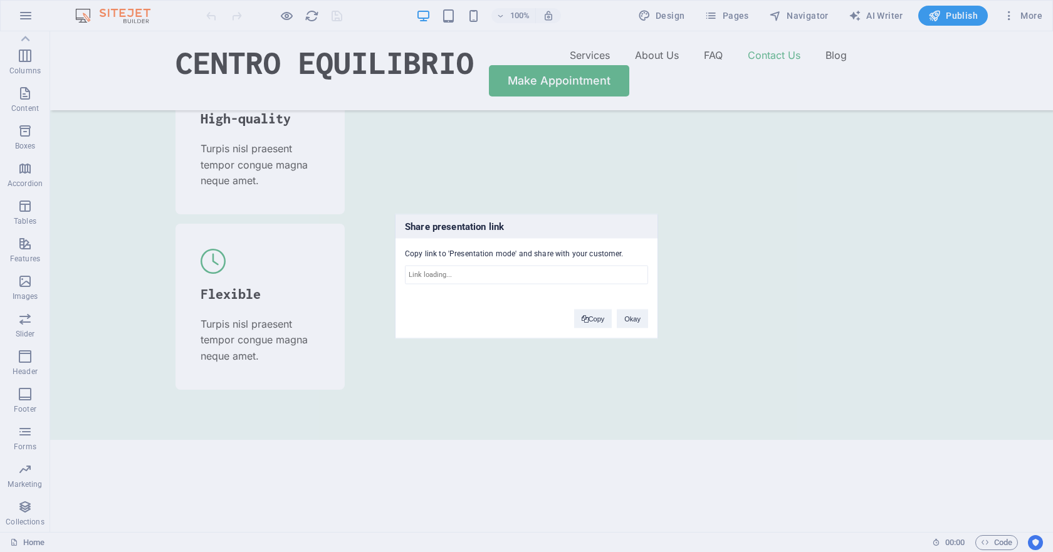
type input "https://cms.sitehub.io/presentation/2292875/628701176505389e9b864858675c2907639…"
click at [640, 320] on button "Okay" at bounding box center [632, 318] width 31 height 19
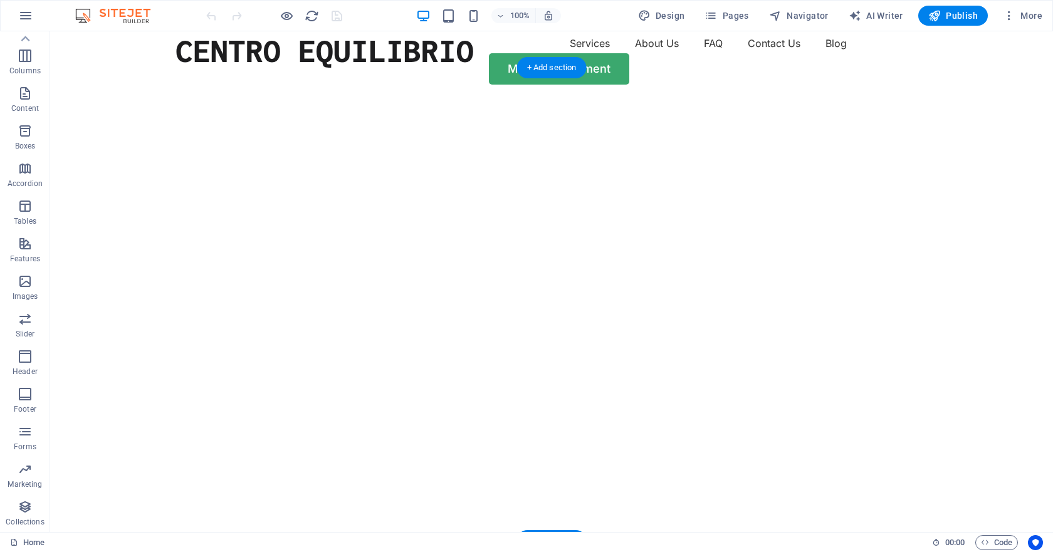
scroll to position [0, 0]
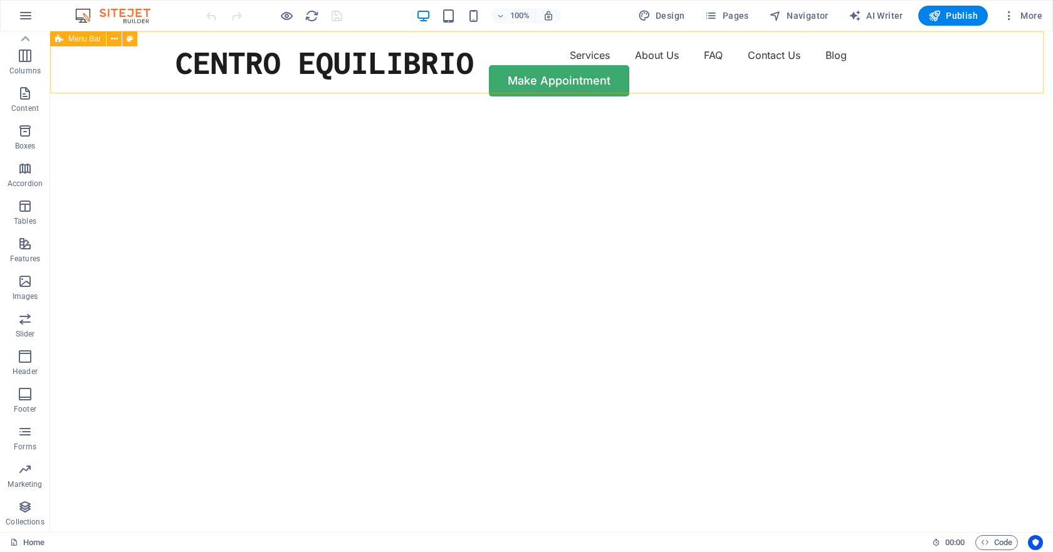
drag, startPoint x: 85, startPoint y: 136, endPoint x: 119, endPoint y: 47, distance: 95.2
click at [112, 38] on icon at bounding box center [114, 39] width 7 height 13
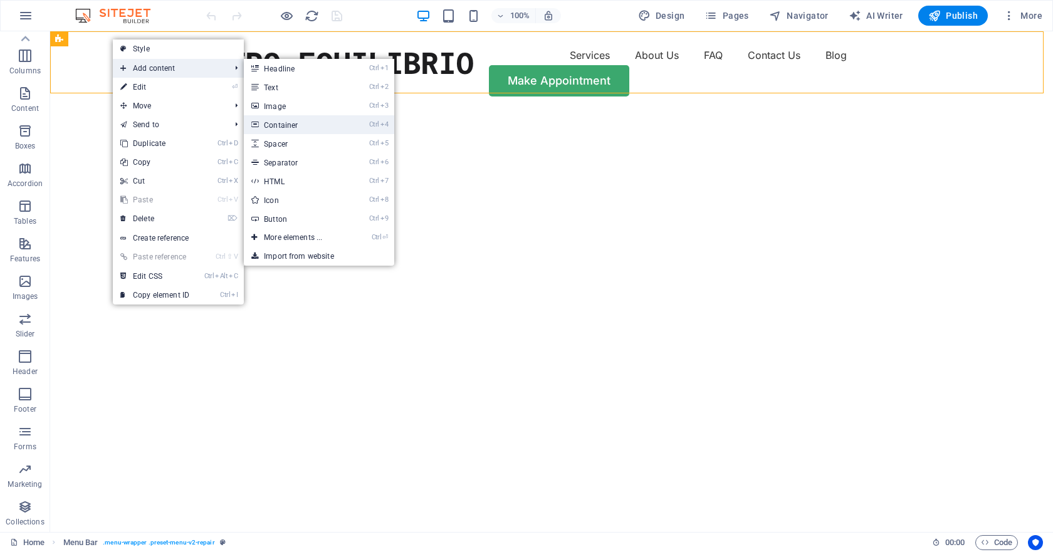
click at [324, 127] on link "Ctrl 4 Container" at bounding box center [295, 124] width 103 height 19
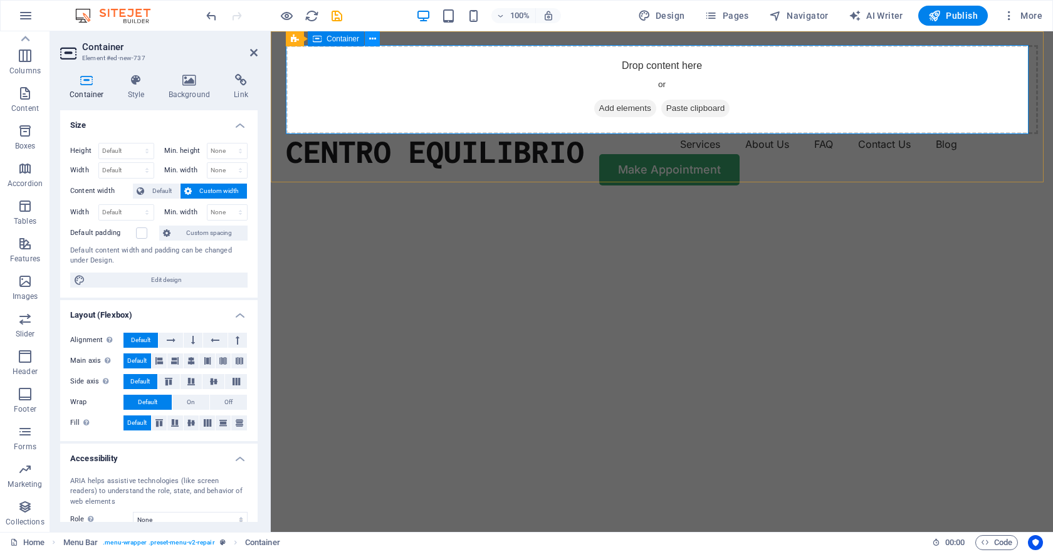
click at [374, 36] on icon at bounding box center [372, 39] width 7 height 13
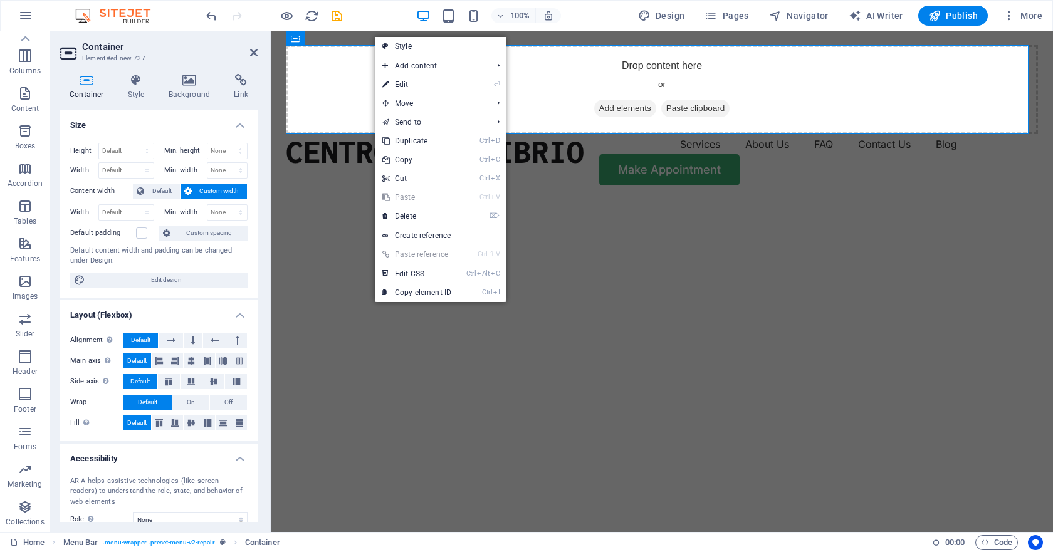
click at [337, 199] on img "1/2" at bounding box center [657, 199] width 773 height 0
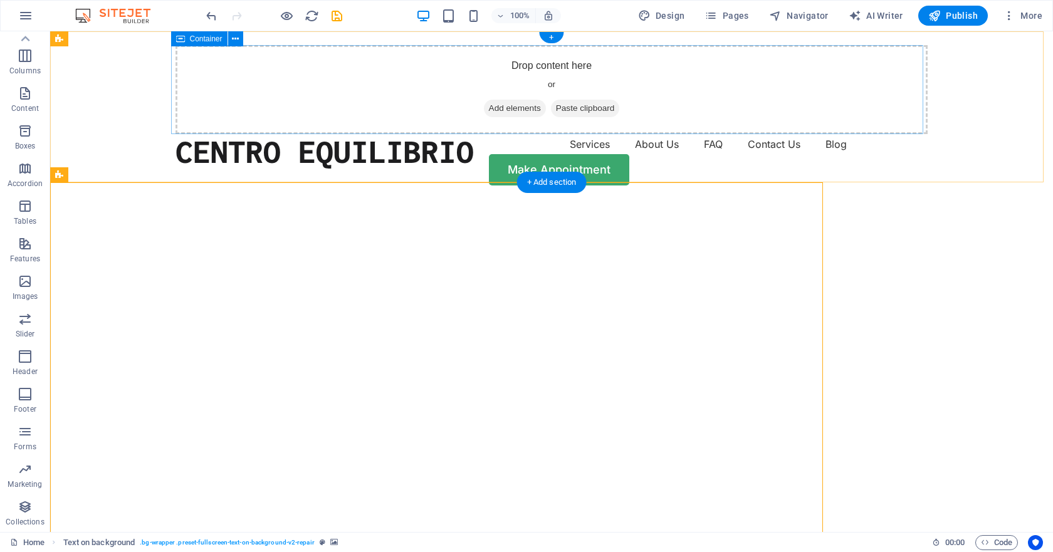
click at [344, 105] on div "Drop content here or Add elements Paste clipboard" at bounding box center [552, 89] width 752 height 89
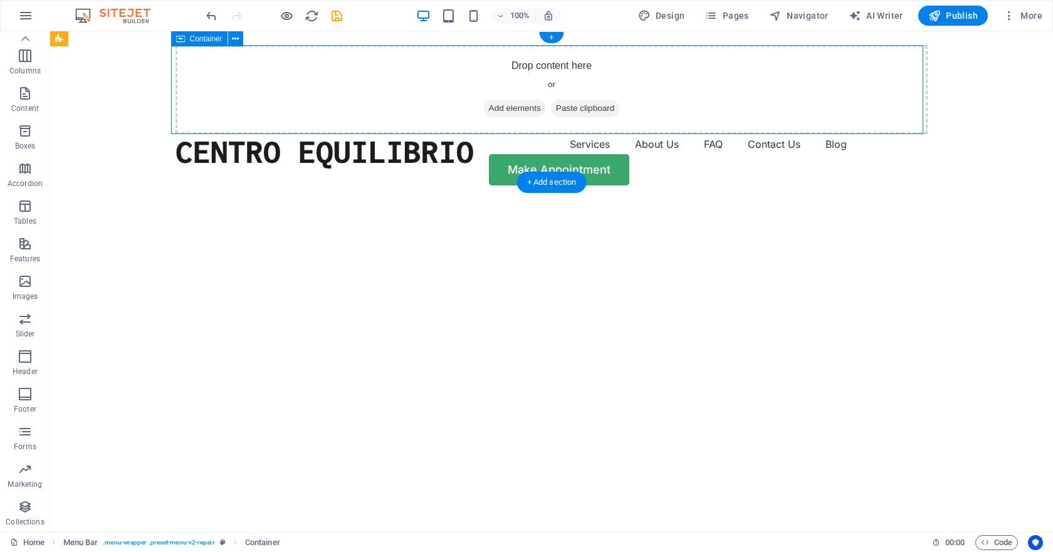
click at [693, 80] on div "Drop content here or Add elements Paste clipboard" at bounding box center [552, 89] width 752 height 89
click at [537, 65] on div "Drop content here or Add elements Paste clipboard" at bounding box center [552, 89] width 752 height 89
click at [495, 110] on span "Add elements" at bounding box center [515, 109] width 62 height 18
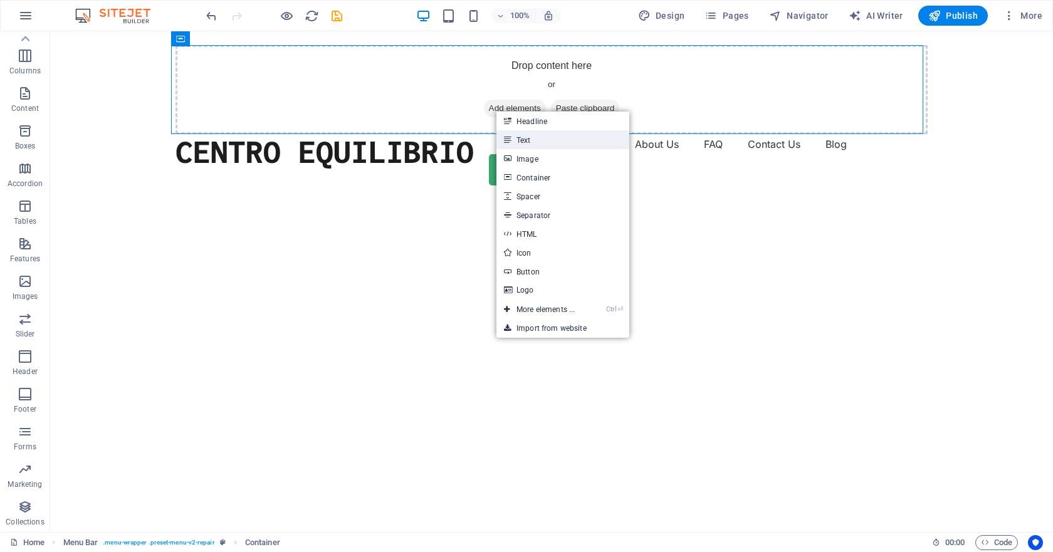
click at [551, 145] on link "Text" at bounding box center [563, 139] width 133 height 19
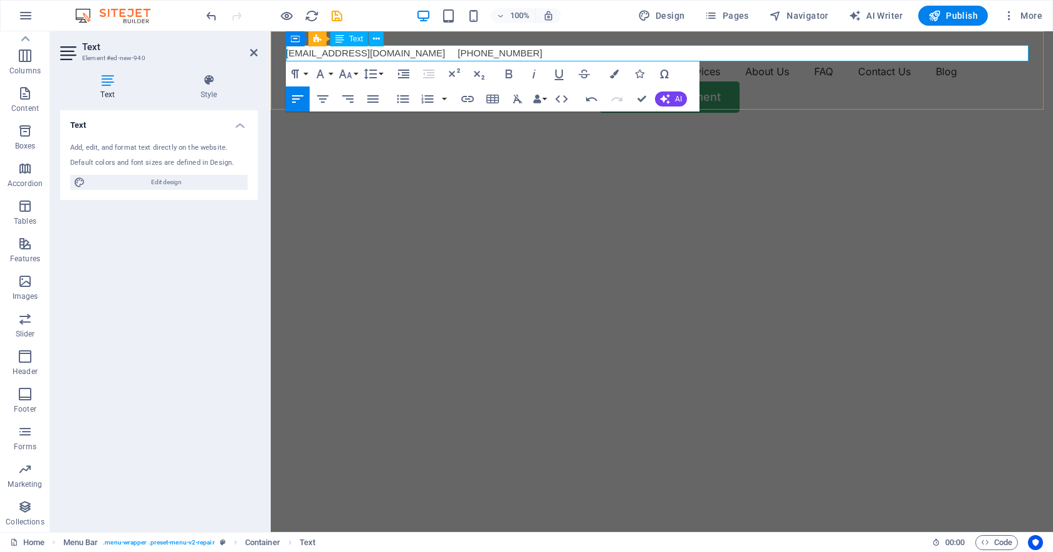
drag, startPoint x: 434, startPoint y: 51, endPoint x: 720, endPoint y: 102, distance: 290.4
click at [434, 51] on p "redescentroequilibrio@gmail.com +56 9 5476 9706" at bounding box center [662, 53] width 752 height 16
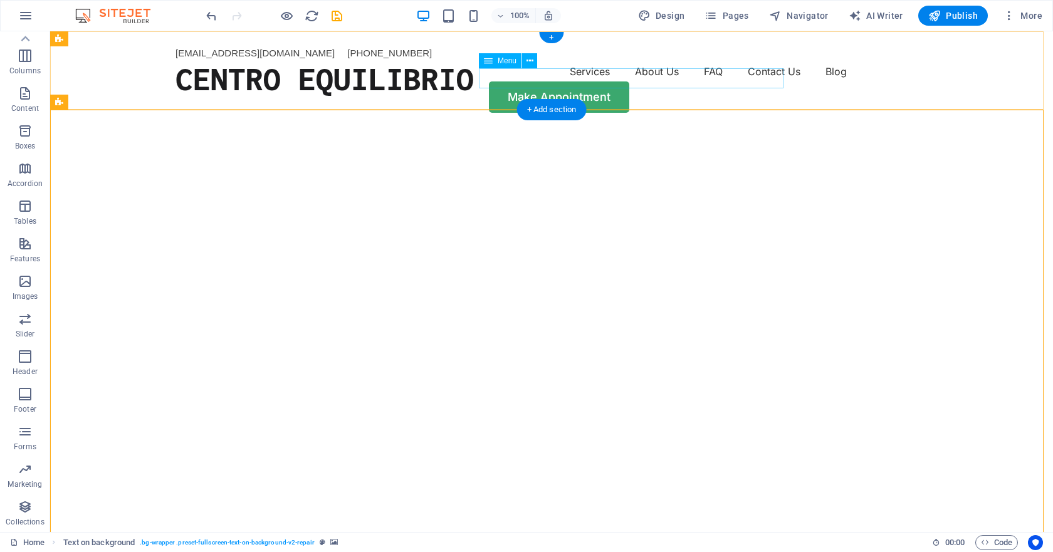
click at [594, 81] on nav "Services About Us FAQ Contact Us Blog" at bounding box center [552, 71] width 752 height 20
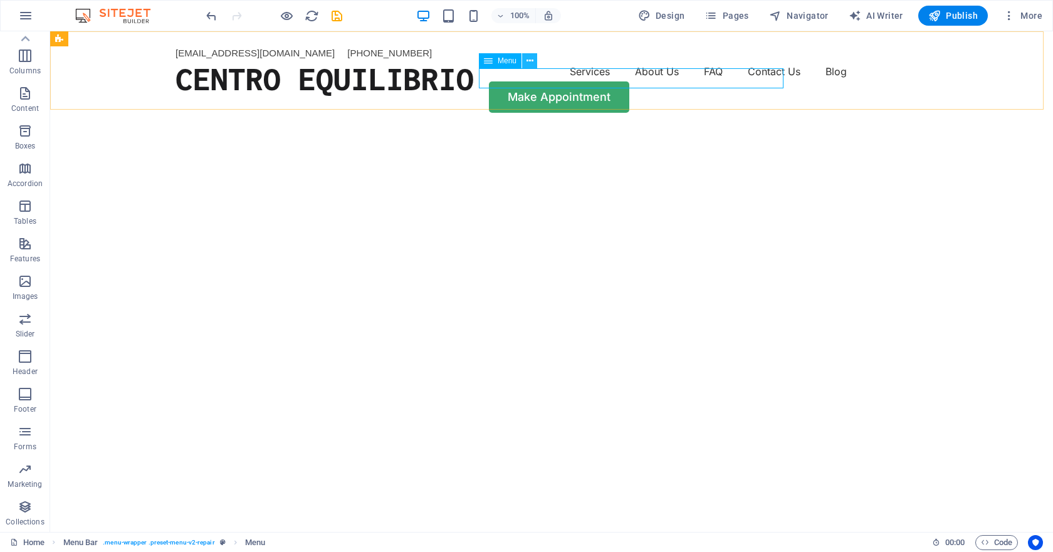
click at [528, 63] on icon at bounding box center [530, 61] width 7 height 13
click at [485, 64] on icon at bounding box center [488, 60] width 9 height 15
click at [492, 61] on icon at bounding box center [488, 60] width 9 height 15
click at [671, 82] on nav "Services About Us FAQ Contact Us Blog" at bounding box center [552, 71] width 752 height 20
click at [838, 60] on icon at bounding box center [837, 55] width 7 height 13
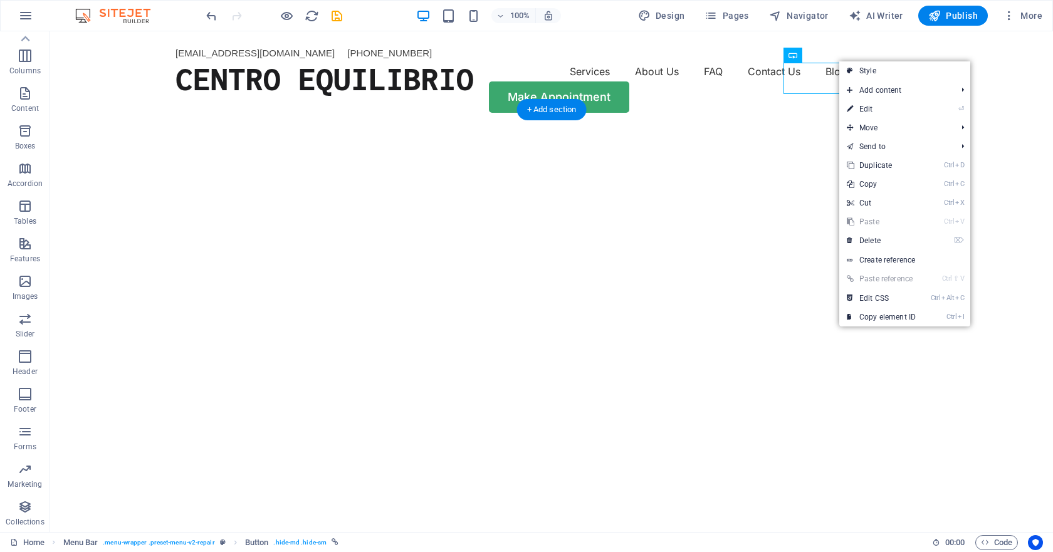
click at [780, 127] on img "1/2" at bounding box center [547, 127] width 994 height 0
